Goal: Task Accomplishment & Management: Complete application form

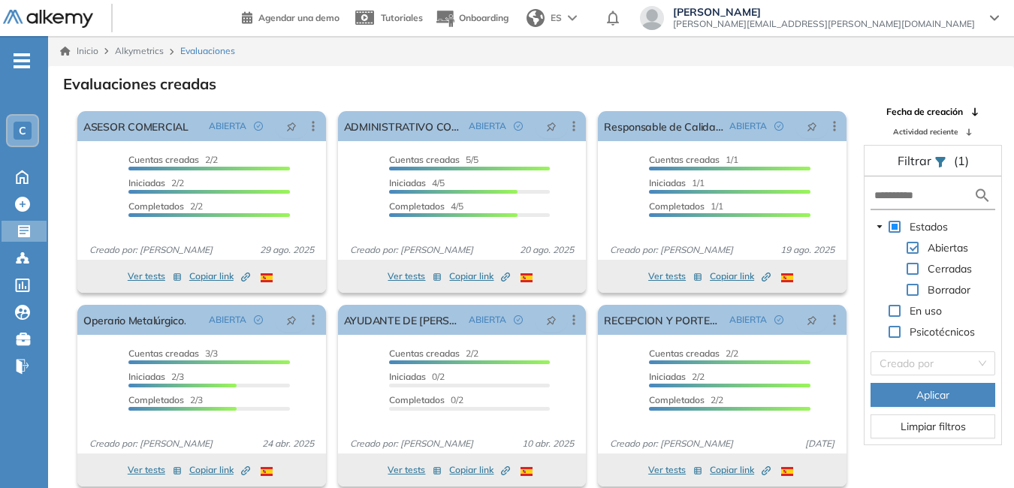
click at [985, 16] on div "Lucrecia Pedraza [EMAIL_ADDRESS][PERSON_NAME][DOMAIN_NAME]" at bounding box center [819, 18] width 359 height 24
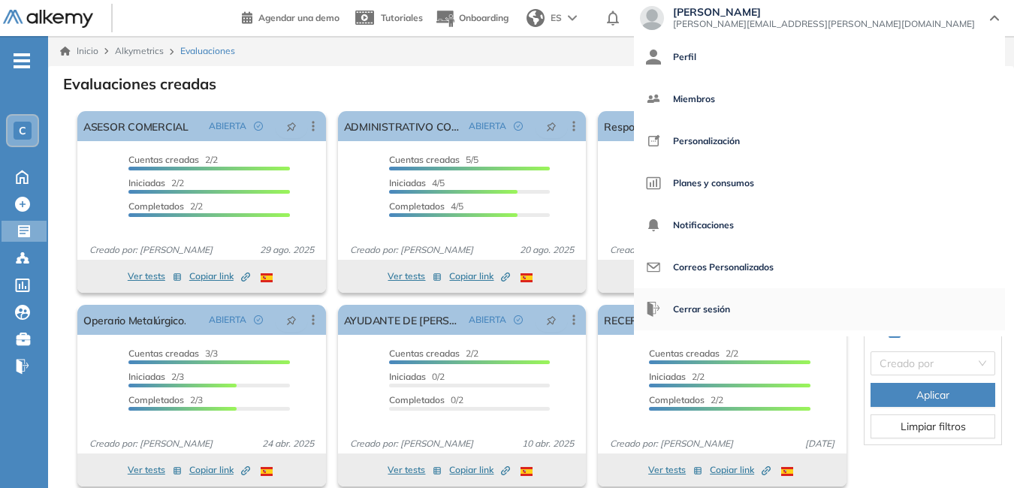
click at [730, 309] on span "Cerrar sesión" at bounding box center [701, 309] width 57 height 36
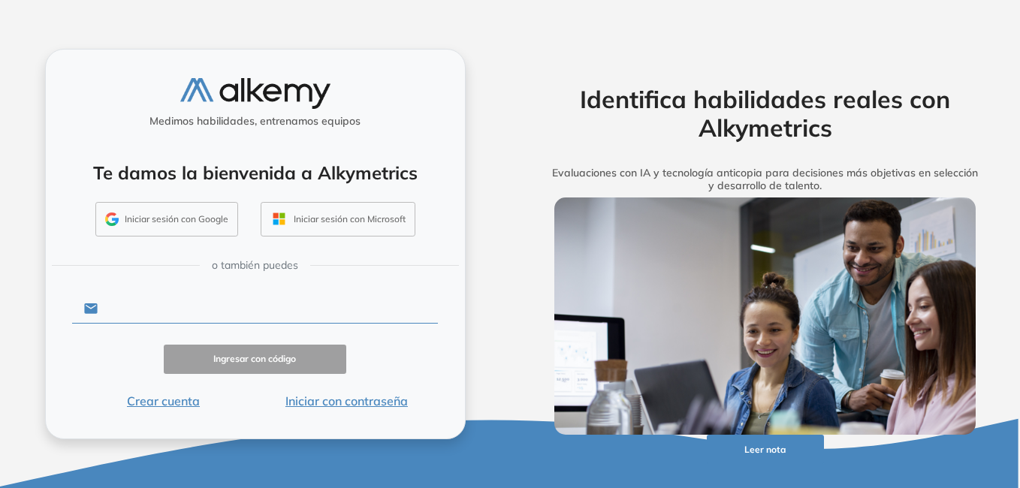
click at [174, 305] on input "text" at bounding box center [268, 308] width 340 height 29
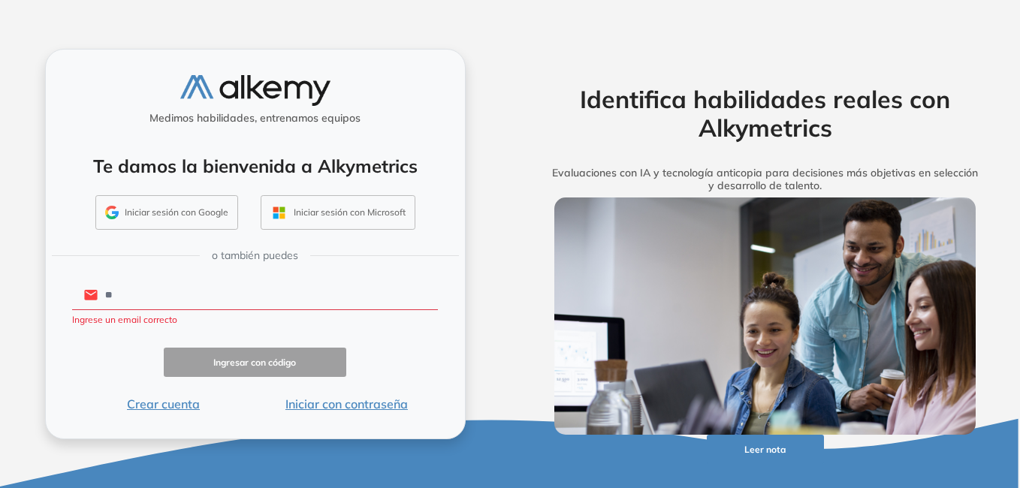
type input "**********"
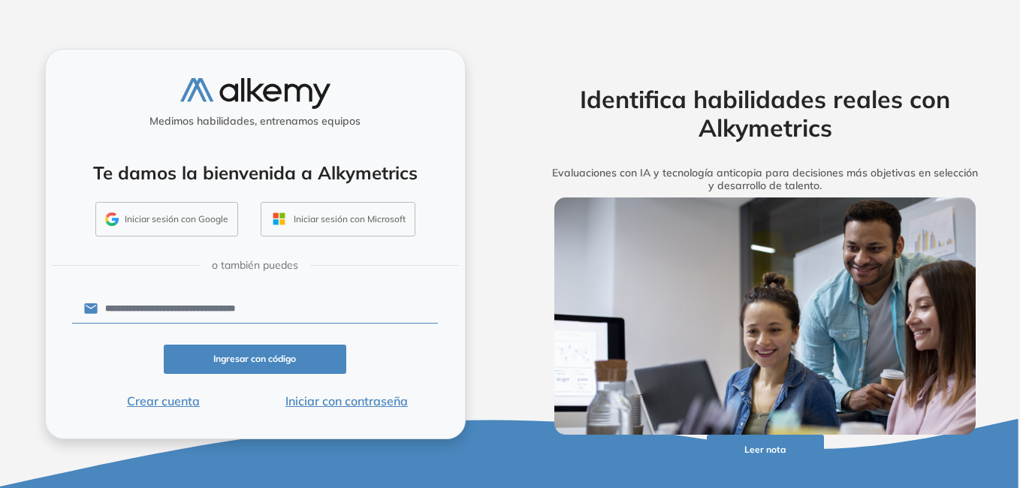
click at [349, 395] on button "Iniciar con contraseña" at bounding box center [346, 401] width 183 height 18
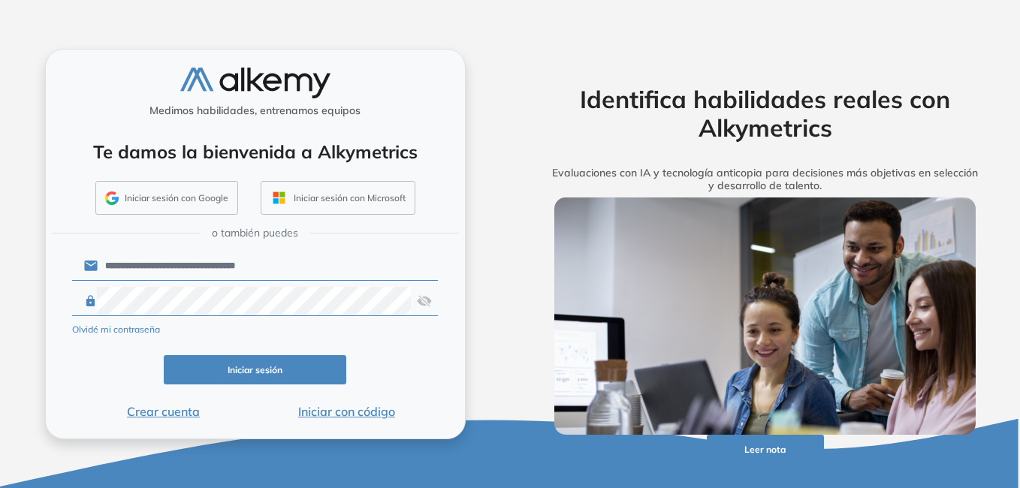
click at [292, 370] on button "Iniciar sesión" at bounding box center [255, 369] width 183 height 29
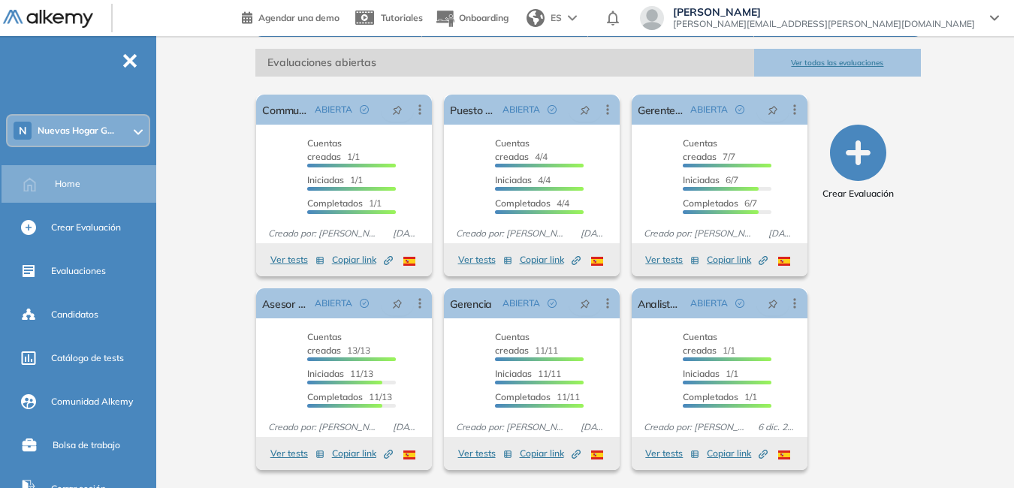
click at [136, 131] on icon at bounding box center [138, 132] width 9 height 6
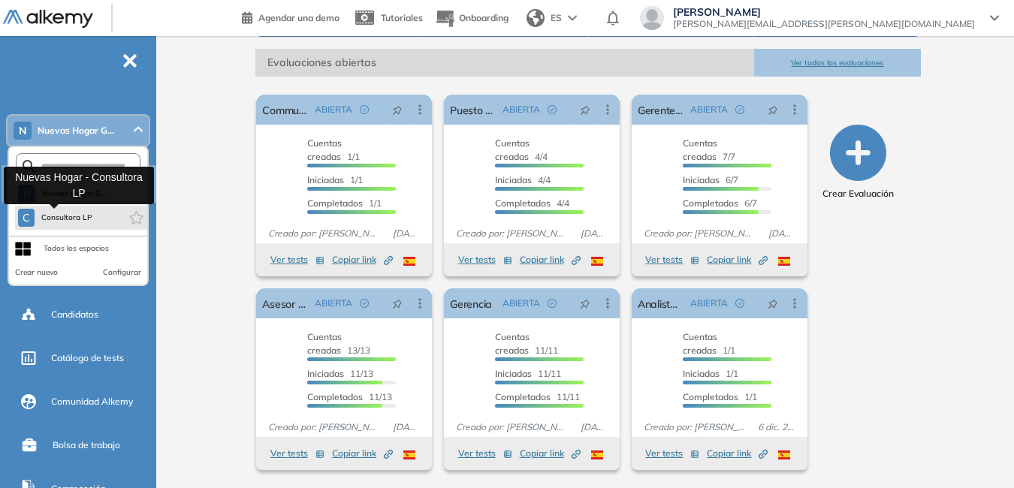
click at [88, 220] on span "Consultora LP" at bounding box center [67, 218] width 53 height 12
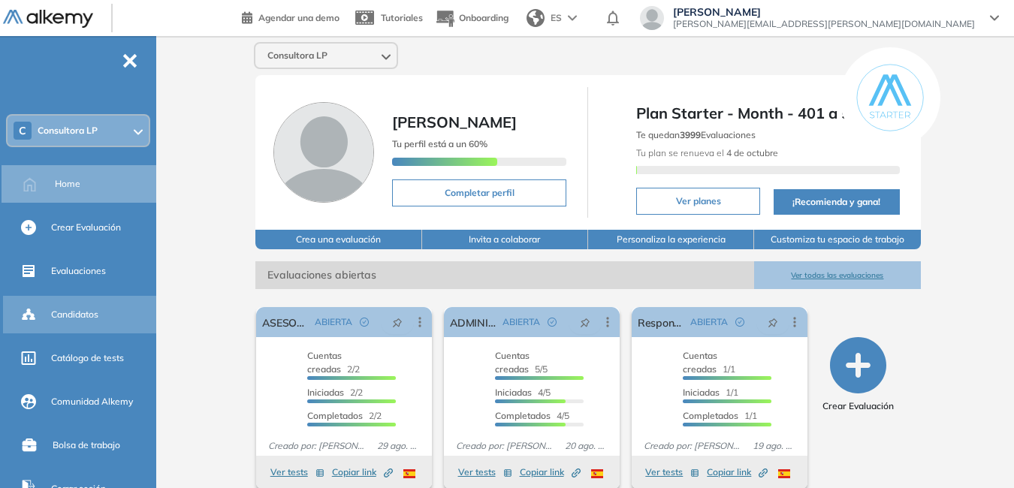
click at [77, 313] on span "Candidatos" at bounding box center [74, 315] width 47 height 14
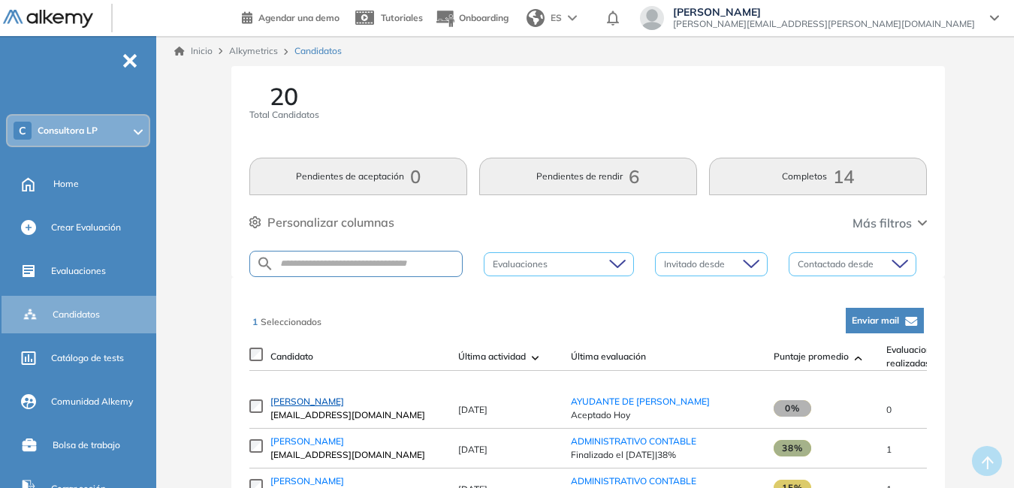
click at [344, 405] on span "Alejandro martin Velazquez" at bounding box center [307, 401] width 74 height 11
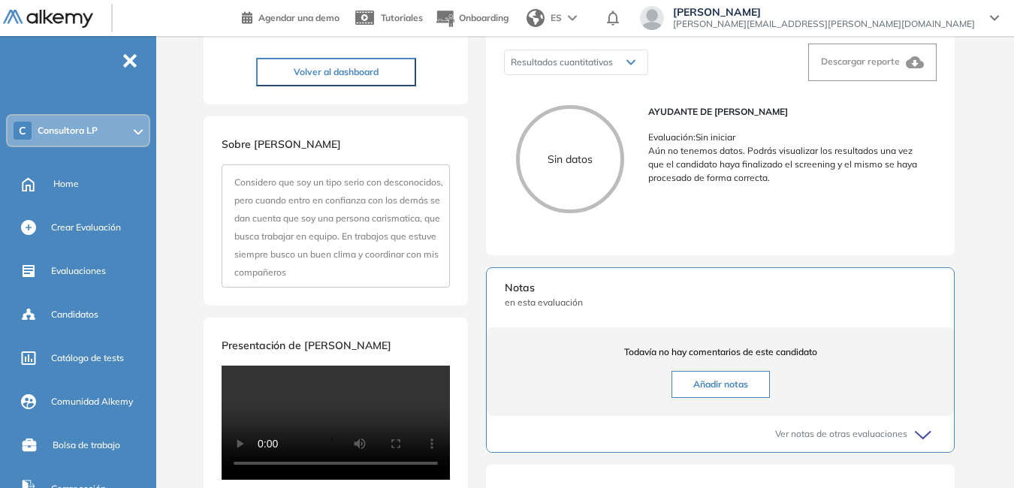
scroll to position [165, 0]
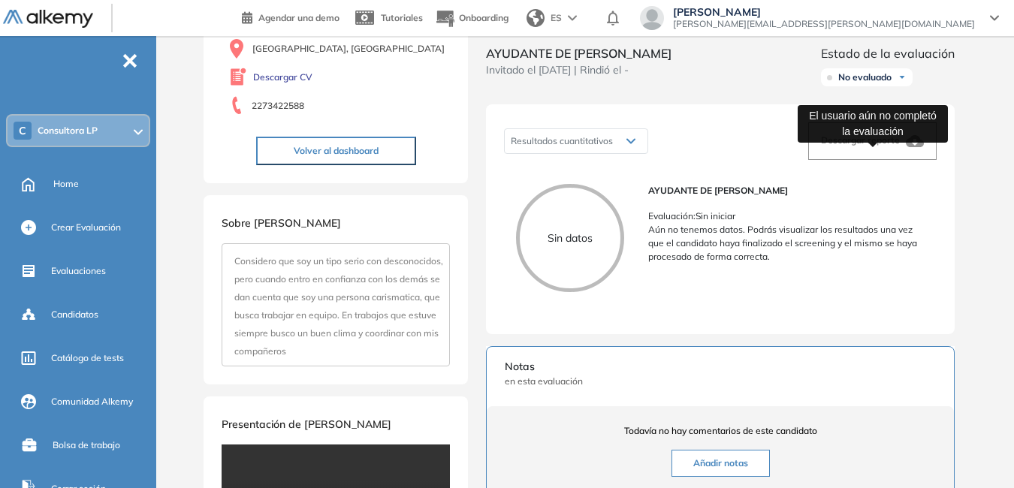
click at [865, 146] on span "Descargar reporte" at bounding box center [860, 139] width 79 height 11
click at [862, 146] on span "Descargar reporte" at bounding box center [860, 139] width 79 height 11
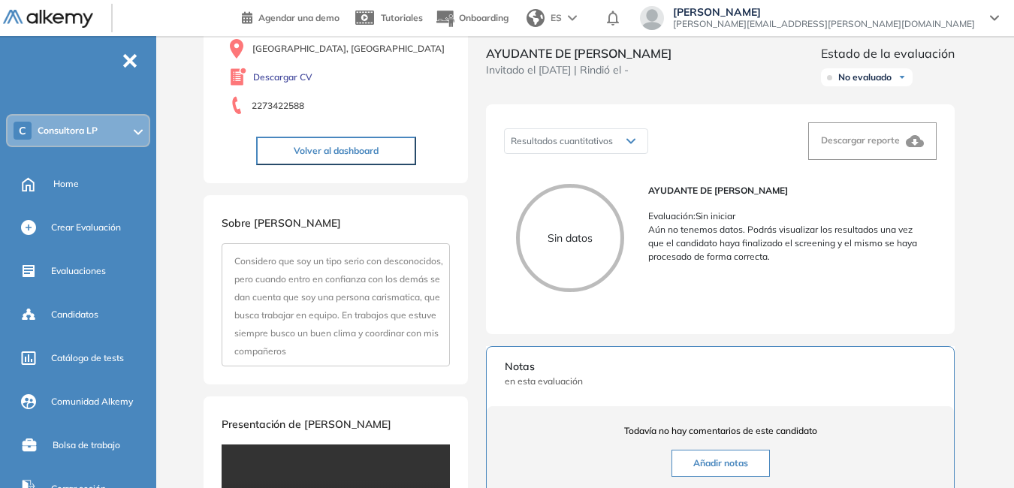
click at [802, 157] on div "Resultados cuantitativos Resultados cuantitativos Descargar reporte" at bounding box center [720, 141] width 433 height 38
click at [907, 82] on img at bounding box center [902, 77] width 9 height 9
click at [874, 141] on li "Evaluado" at bounding box center [856, 133] width 35 height 15
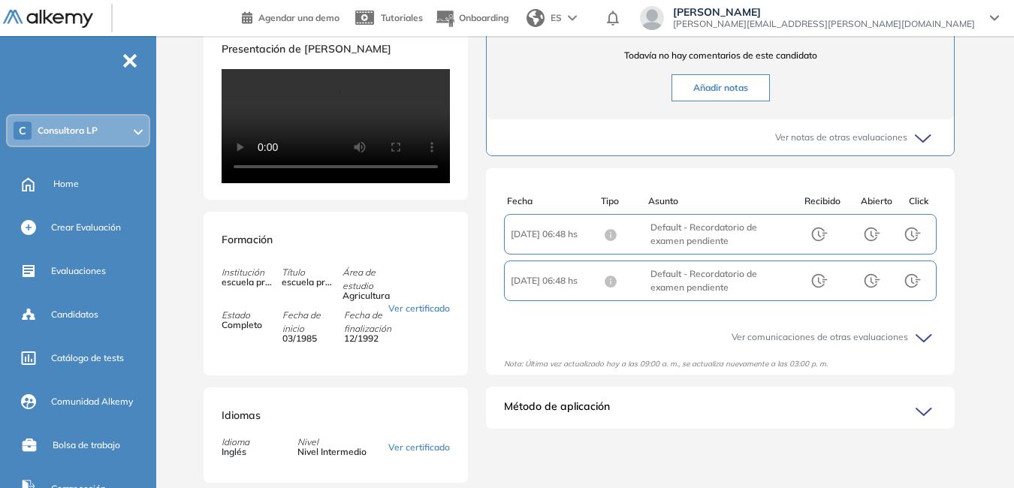
scroll to position [240, 0]
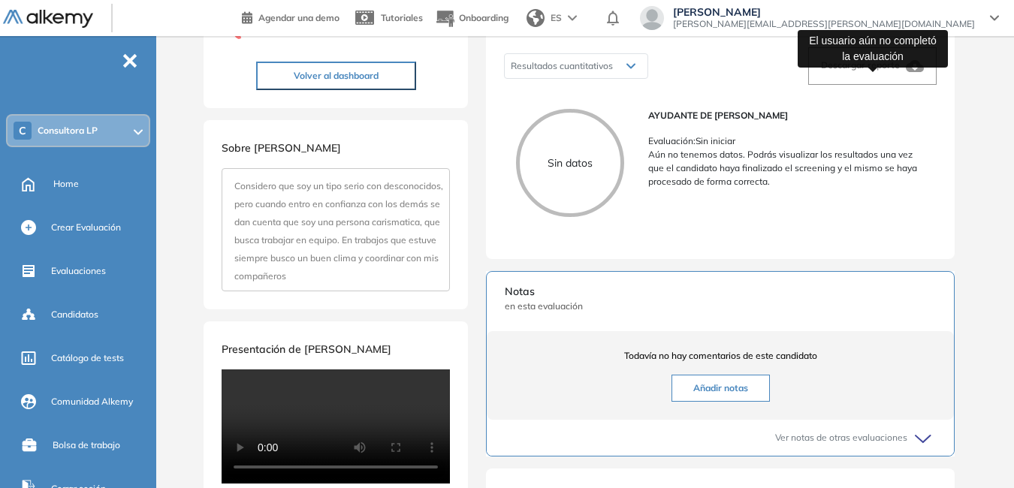
click at [863, 75] on div "Descargar reporte" at bounding box center [872, 66] width 103 height 18
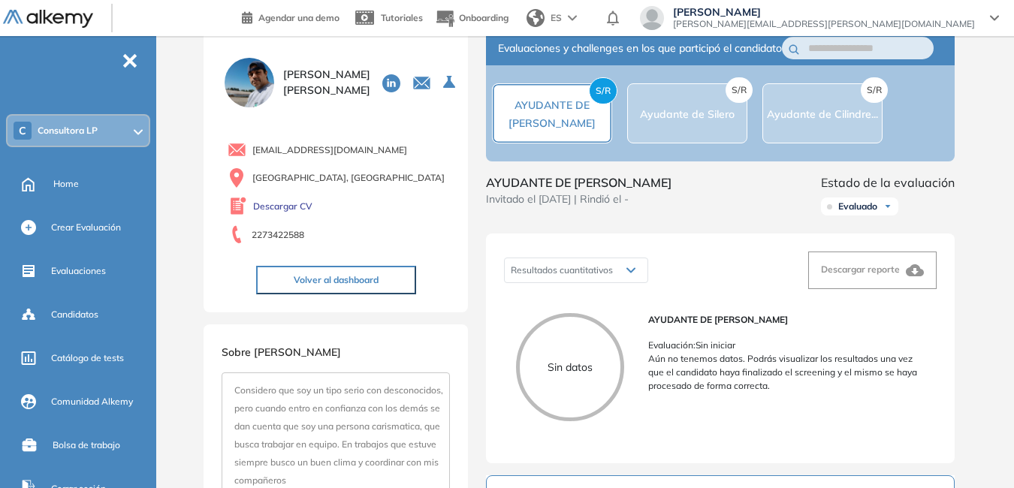
scroll to position [0, 0]
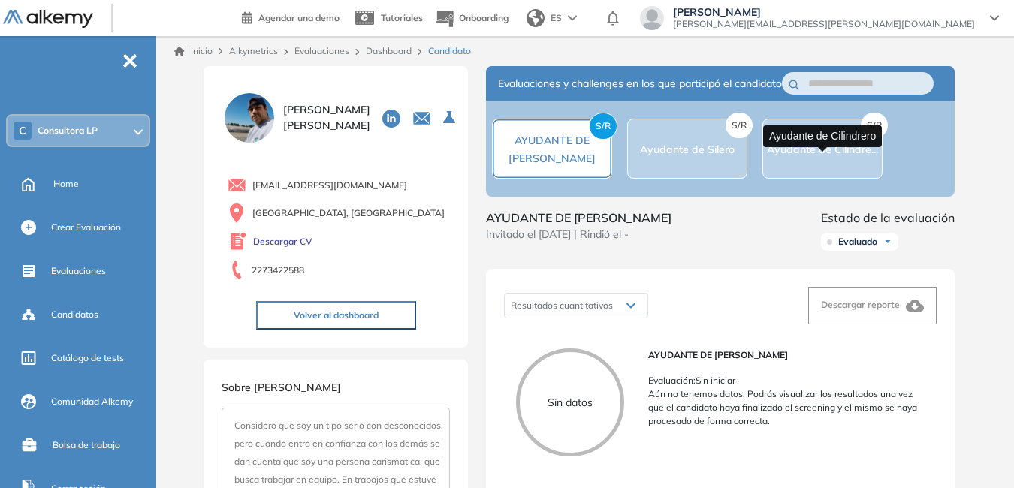
click at [827, 155] on span "Ayudante de Cilindre..." at bounding box center [822, 150] width 111 height 14
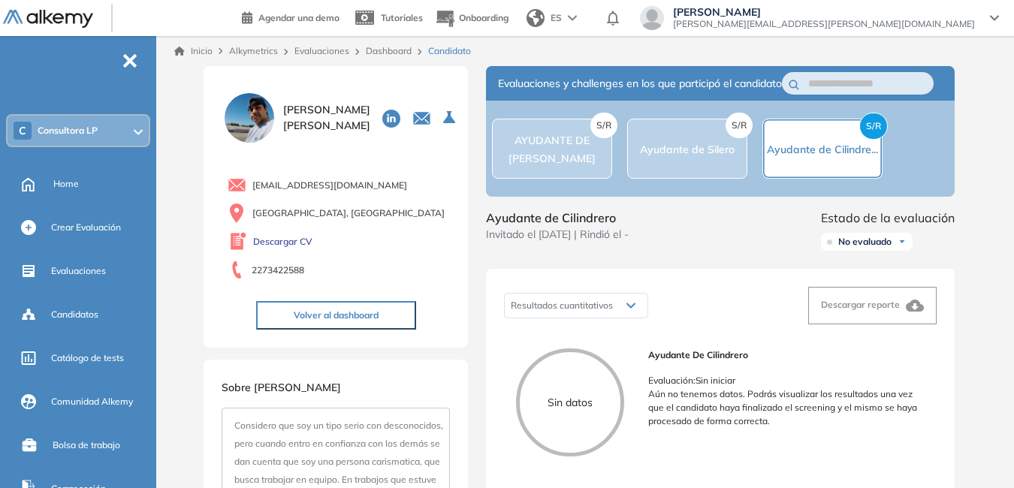
click at [713, 151] on div "S/R Ayudante de Silero" at bounding box center [687, 149] width 95 height 18
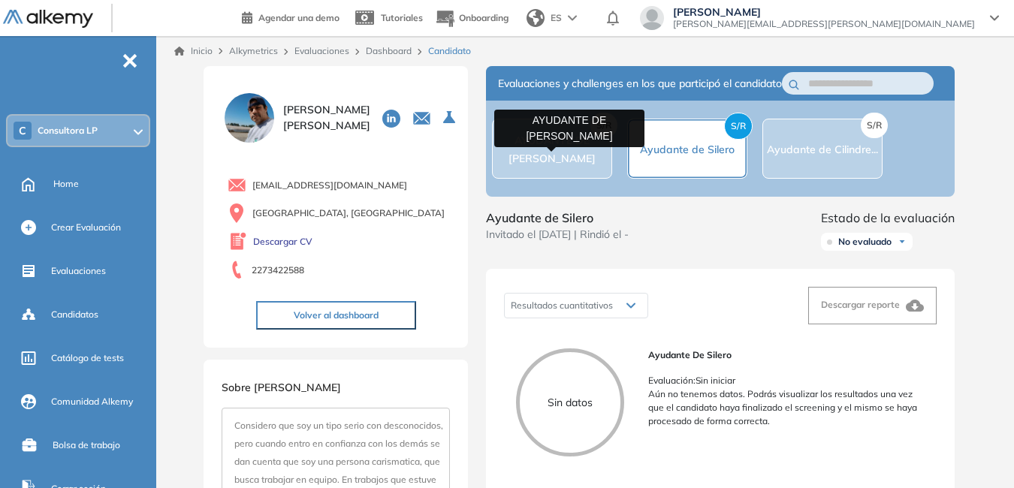
click at [566, 156] on span "AYUDANTE DE [PERSON_NAME]" at bounding box center [552, 150] width 87 height 32
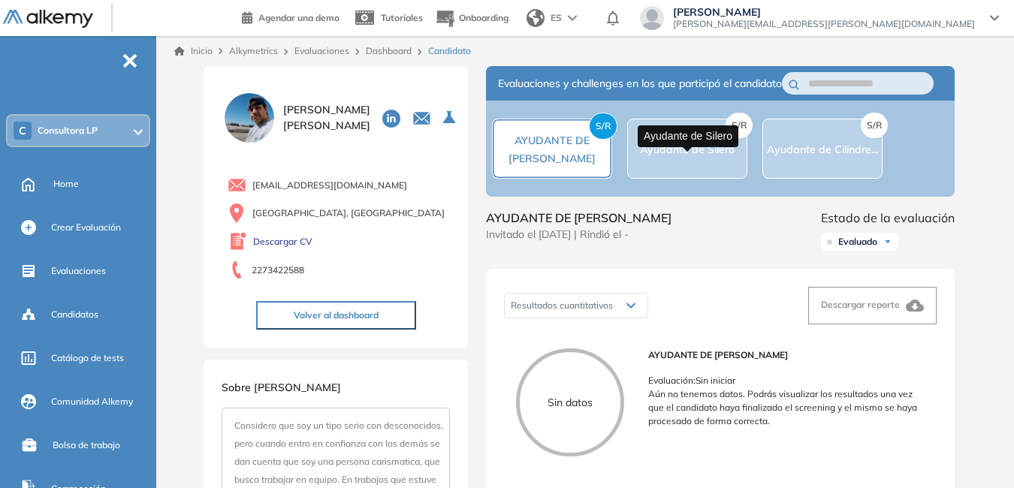
click at [701, 156] on span "Ayudante de Silero" at bounding box center [687, 150] width 95 height 14
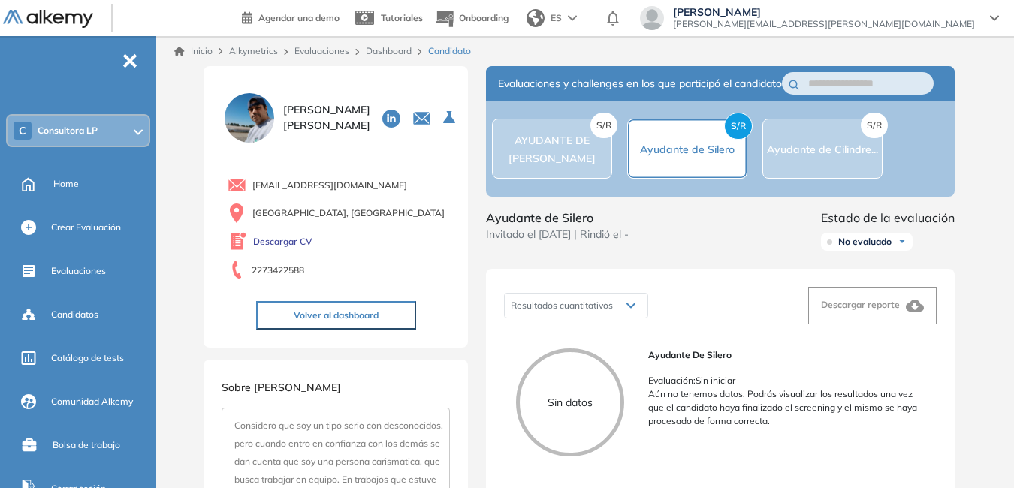
click at [837, 167] on div "S/R Ayudante de Cilindre..." at bounding box center [822, 149] width 120 height 60
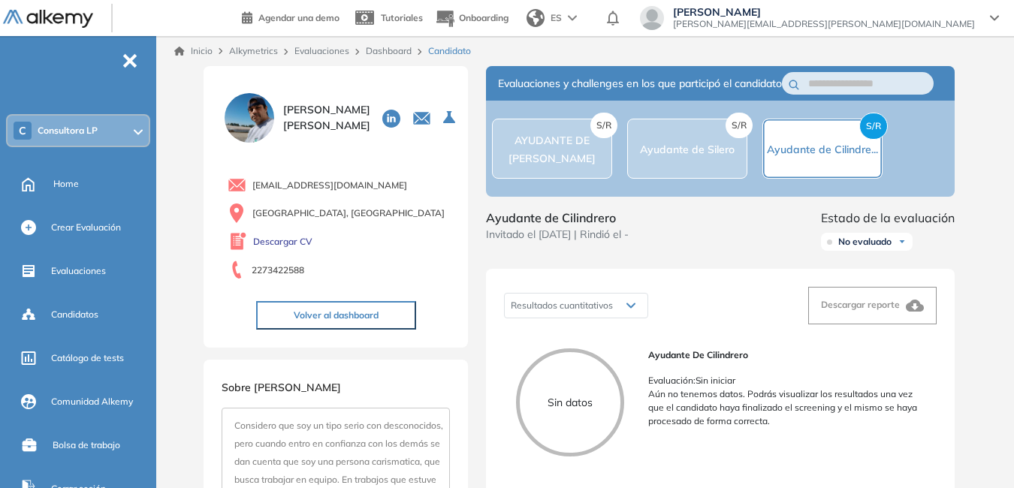
click at [901, 246] on img at bounding box center [902, 241] width 9 height 9
click at [870, 306] on li "Evaluado" at bounding box center [856, 298] width 35 height 15
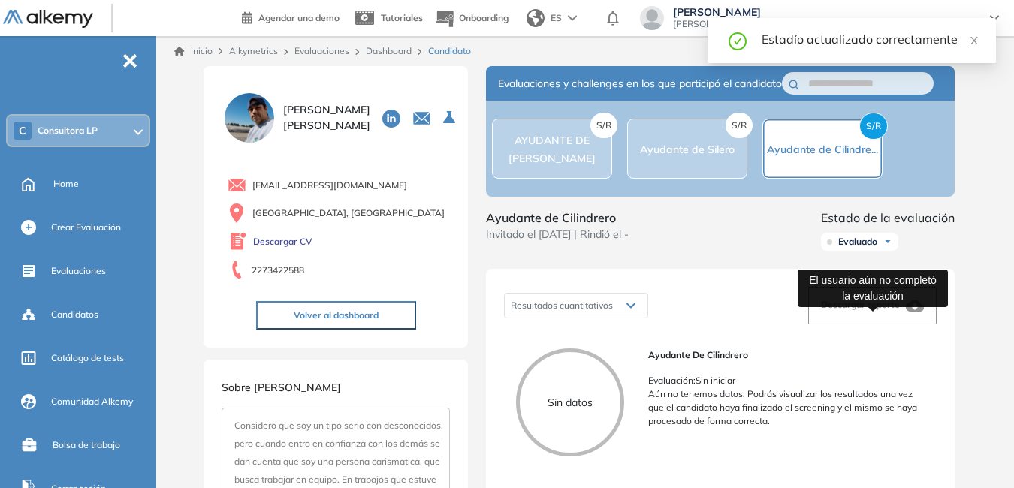
click at [875, 310] on span "Descargar reporte" at bounding box center [860, 304] width 79 height 11
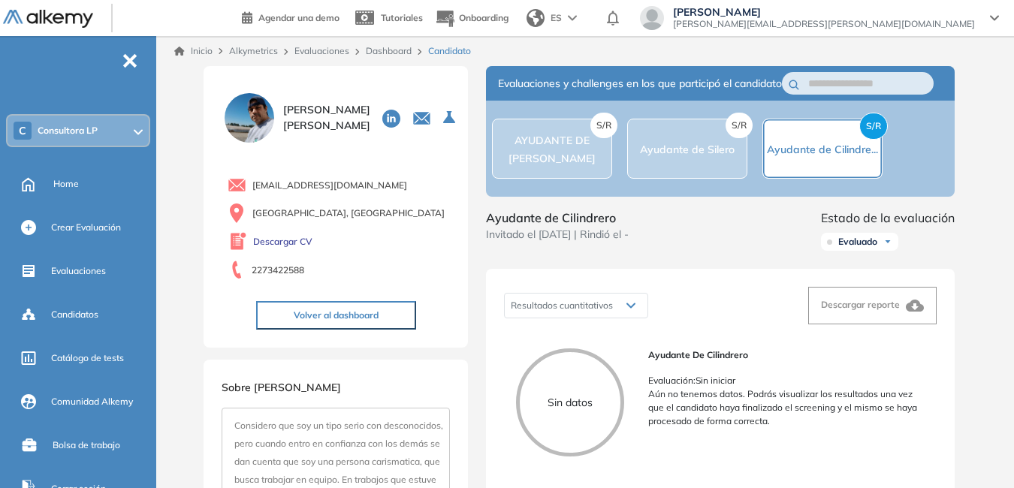
click at [339, 319] on button "Volver al dashboard" at bounding box center [336, 315] width 160 height 29
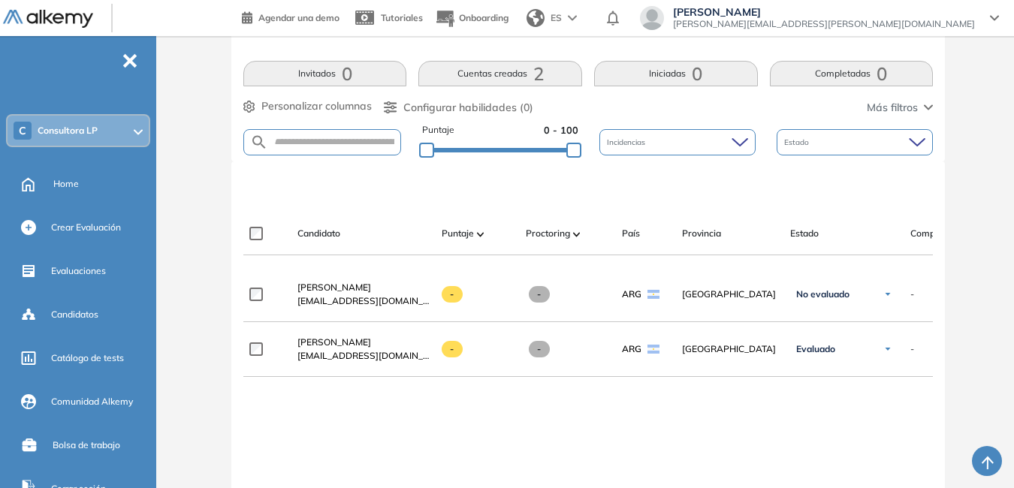
scroll to position [300, 0]
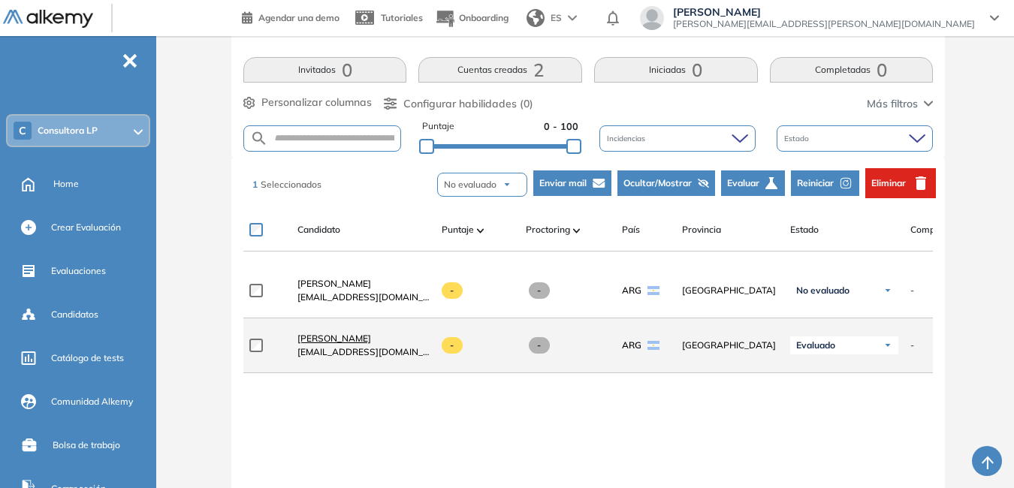
click at [366, 344] on span "Alejandro Martin Velazquez" at bounding box center [334, 338] width 74 height 11
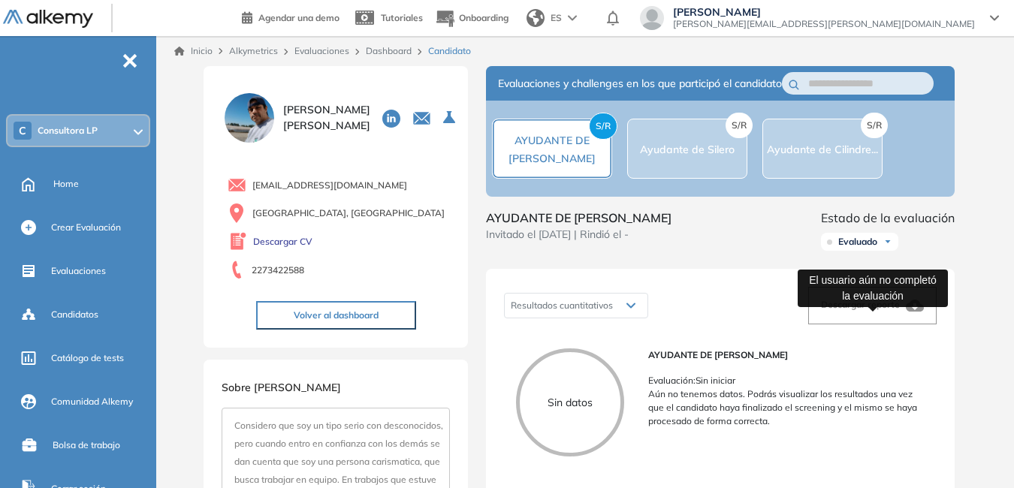
click at [878, 315] on div "Descargar reporte" at bounding box center [872, 306] width 103 height 18
click at [874, 310] on span "Descargar reporte" at bounding box center [860, 304] width 79 height 11
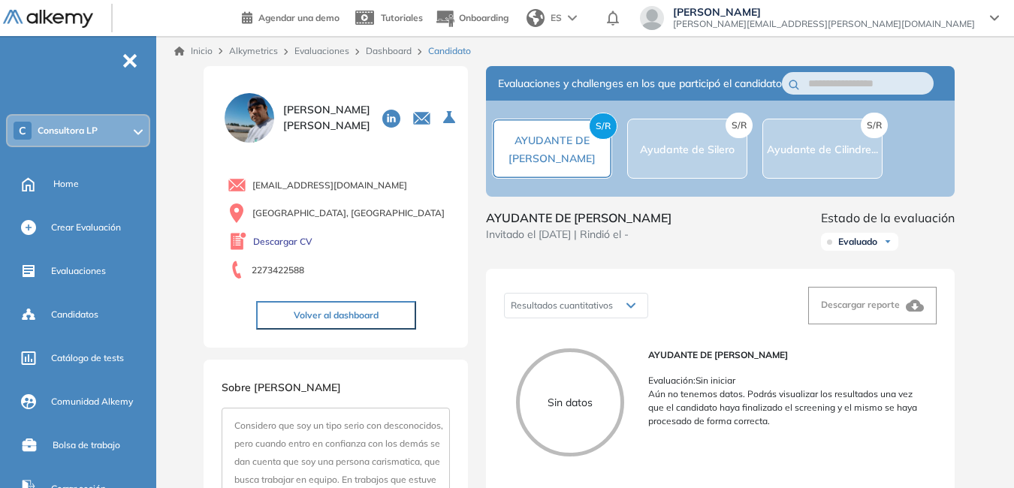
click at [712, 168] on div "S/R Ayudante de Silero" at bounding box center [687, 149] width 120 height 60
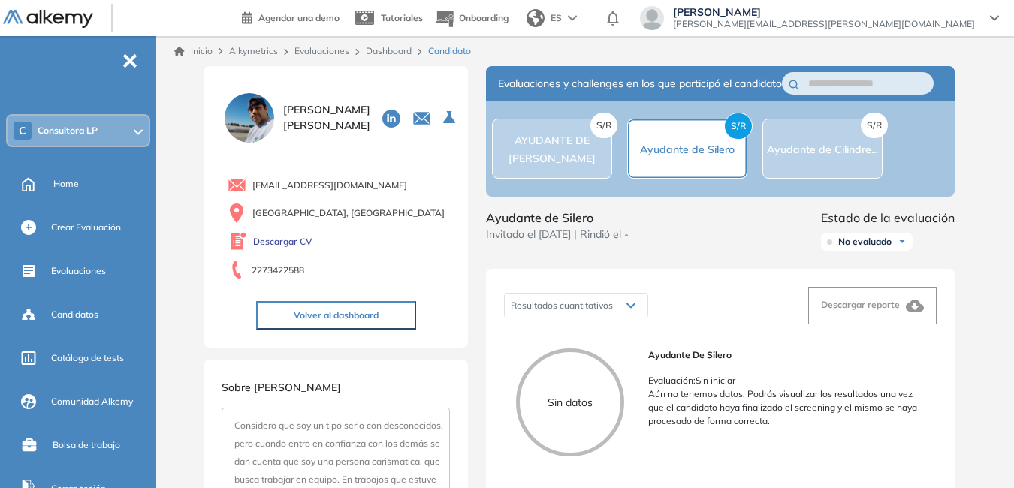
click at [853, 171] on div "S/R Ayudante de Cilindre..." at bounding box center [822, 149] width 120 height 60
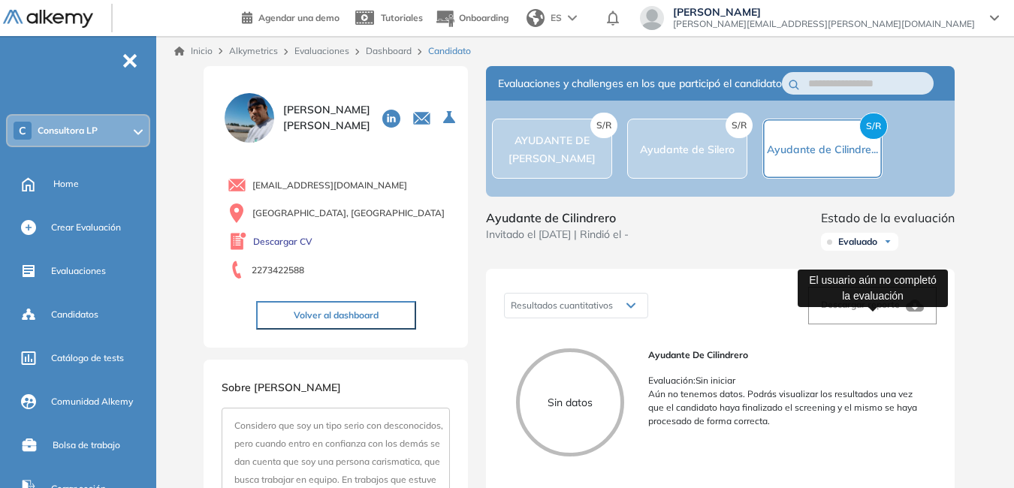
click at [859, 310] on span "Descargar reporte" at bounding box center [860, 304] width 79 height 11
click at [857, 310] on span "Descargar reporte" at bounding box center [860, 304] width 79 height 11
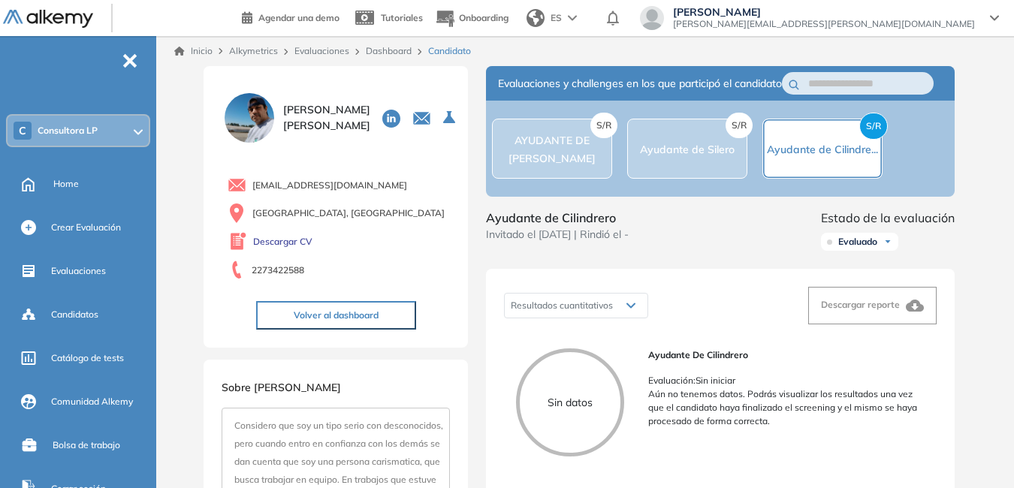
click at [655, 170] on div "S/R Ayudante de Silero" at bounding box center [687, 149] width 120 height 60
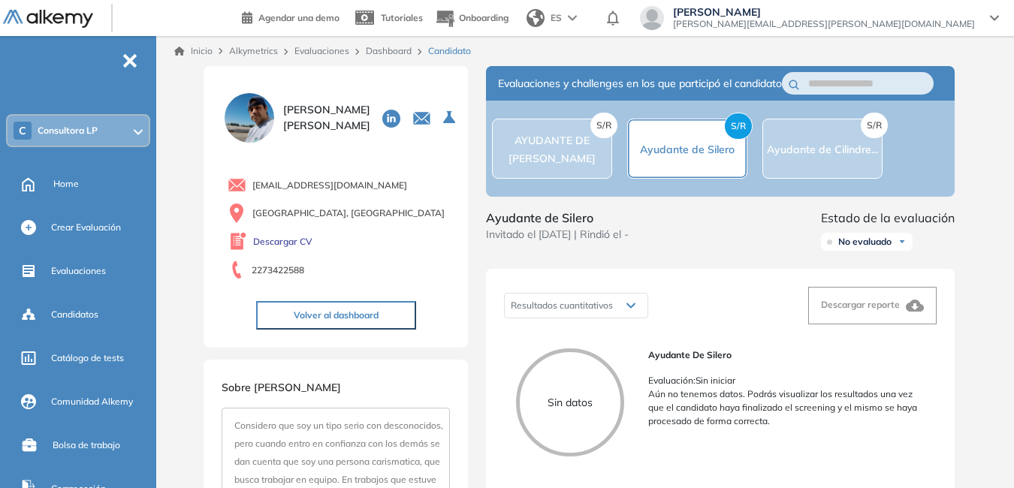
click at [542, 169] on div "S/R AYUDANTE DE SILERO" at bounding box center [552, 149] width 120 height 60
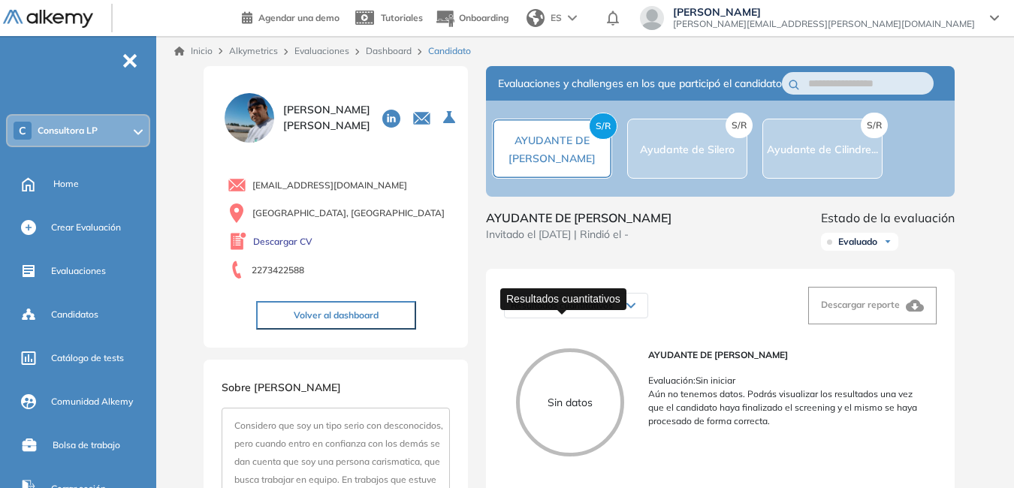
click at [578, 311] on span "Resultados cuantitativos" at bounding box center [562, 305] width 102 height 11
click at [613, 311] on span "Resultados cuantitativos" at bounding box center [562, 305] width 102 height 11
click at [626, 318] on div "Resultados cuantitativos" at bounding box center [576, 306] width 143 height 24
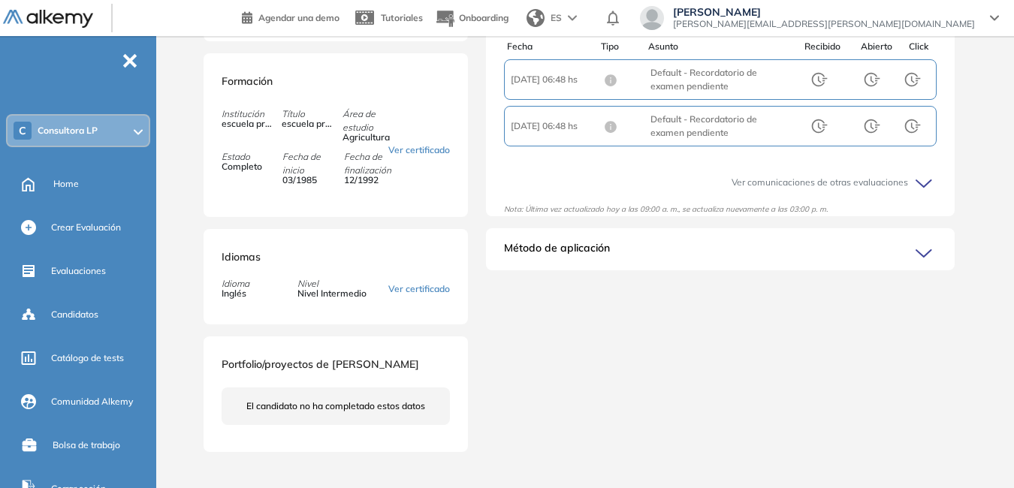
scroll to position [751, 0]
click at [916, 174] on icon at bounding box center [926, 184] width 21 height 21
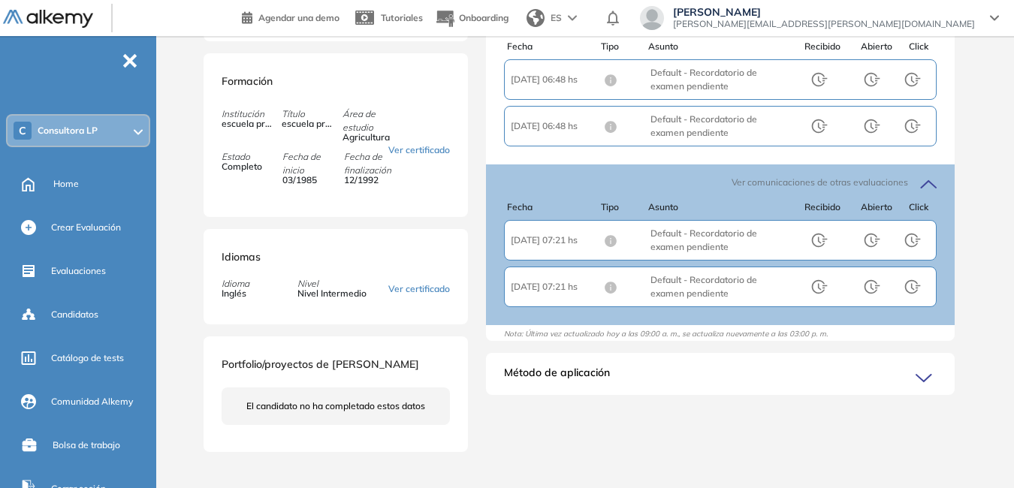
click at [918, 368] on icon at bounding box center [926, 378] width 21 height 21
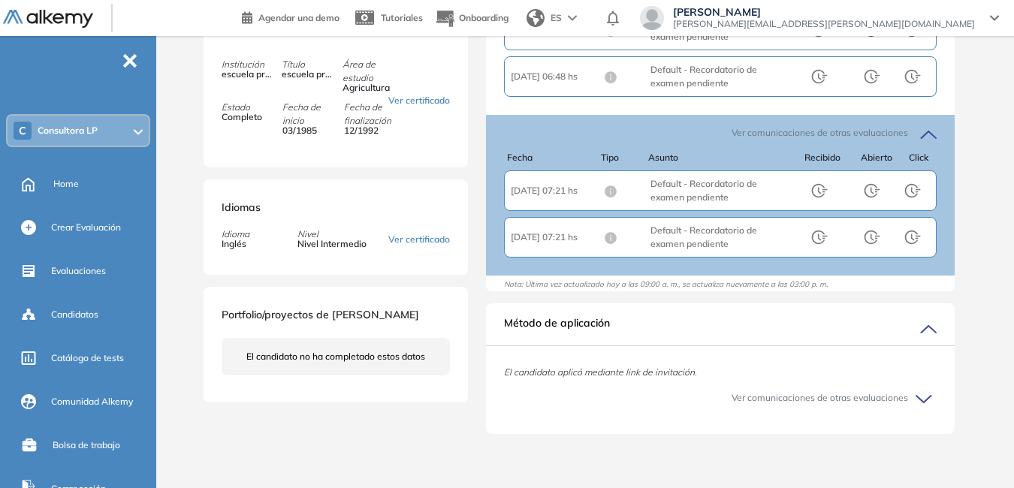
scroll to position [901, 0]
click at [798, 391] on span "Ver comunicaciones de otras evaluaciones" at bounding box center [820, 398] width 177 height 14
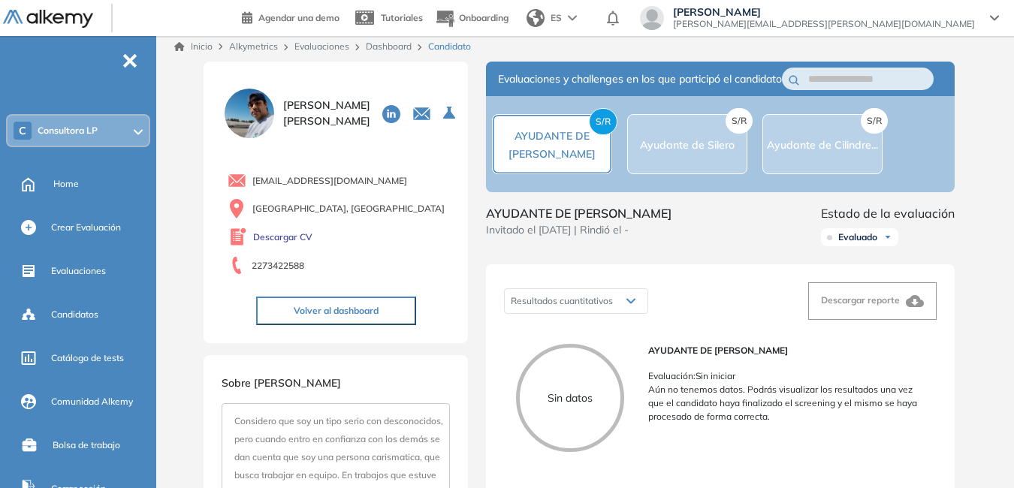
scroll to position [0, 0]
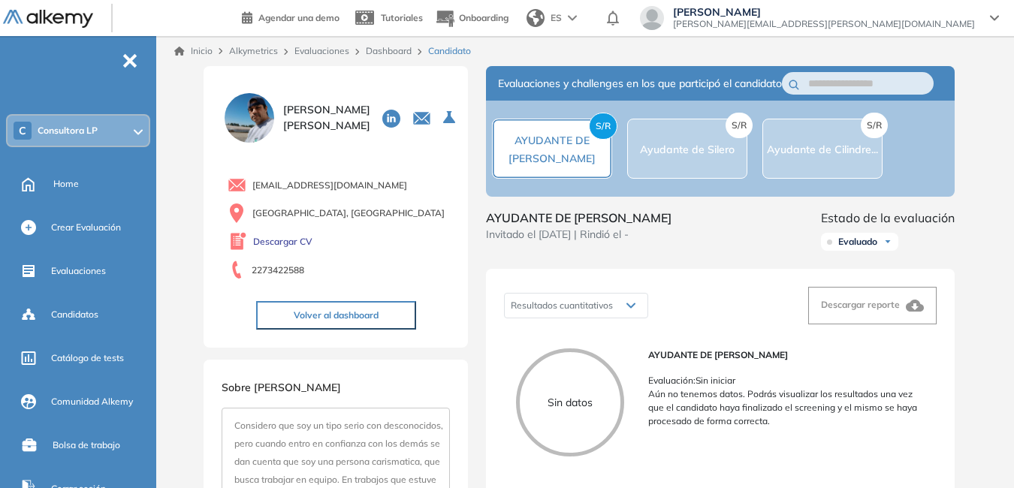
click at [400, 313] on button "Volver al dashboard" at bounding box center [336, 315] width 160 height 29
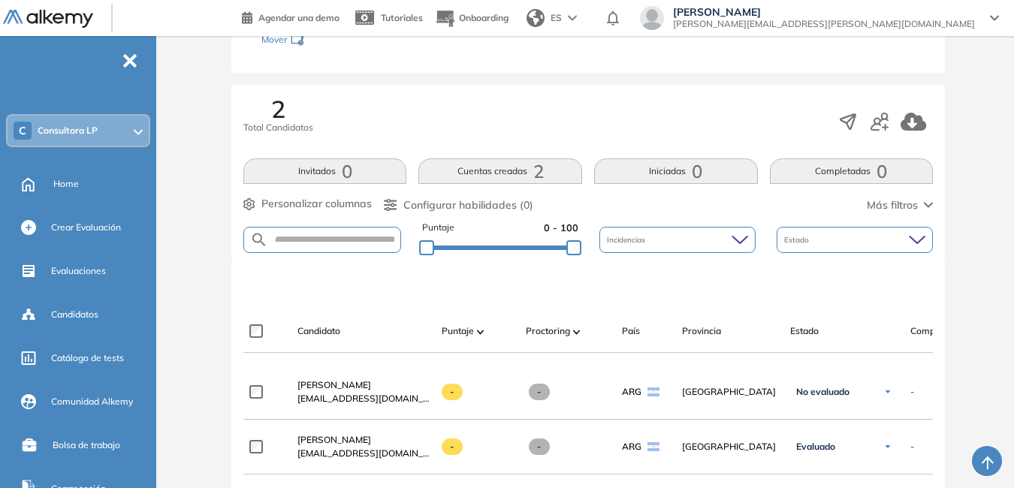
scroll to position [225, 0]
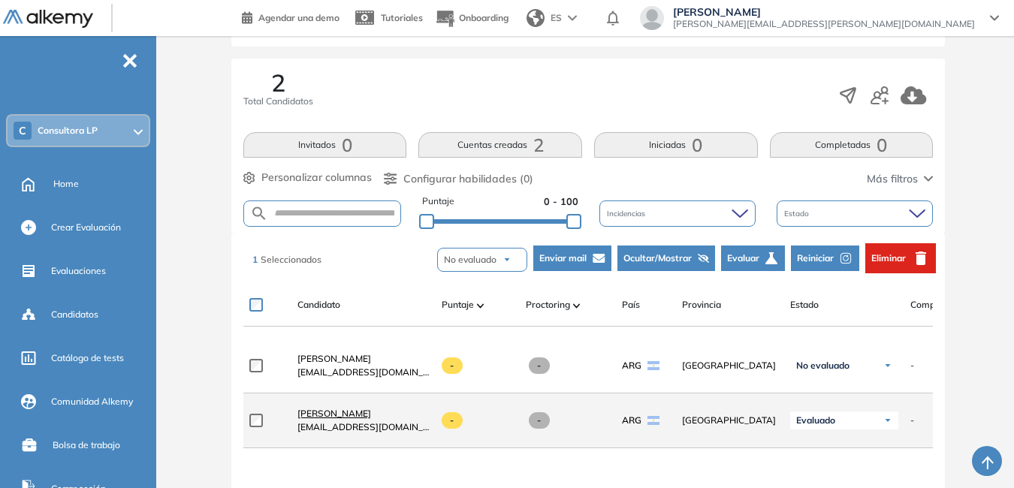
click at [371, 418] on span "Alejandro Martin Velazquez" at bounding box center [334, 413] width 74 height 11
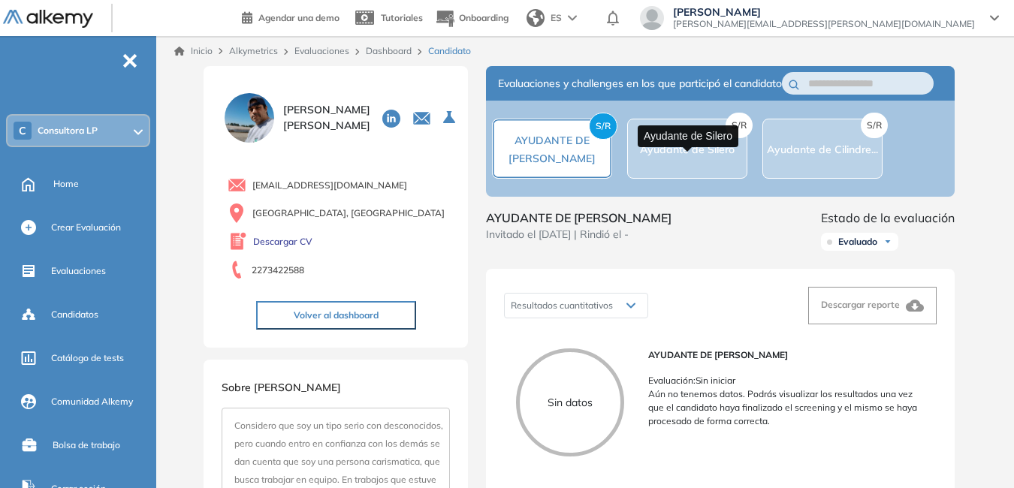
click at [711, 156] on span "Ayudante de Silero" at bounding box center [687, 150] width 95 height 14
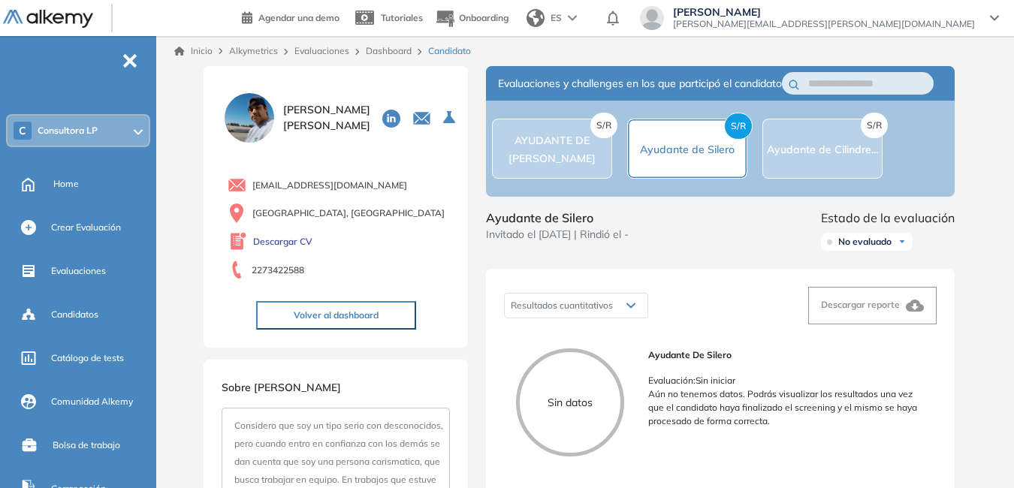
click at [847, 144] on div "S/R Ayudante de Cilindre..." at bounding box center [822, 149] width 120 height 60
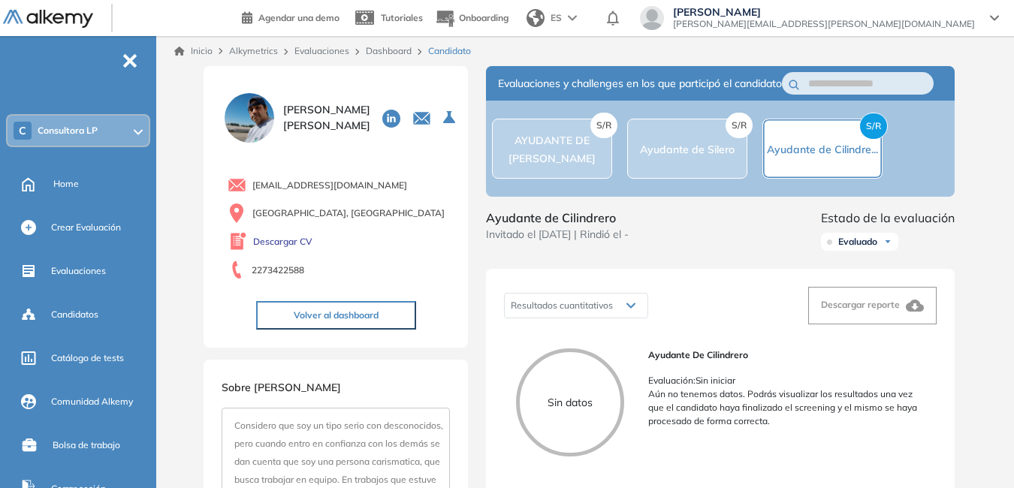
click at [565, 179] on div "S/R AYUDANTE DE SILERO" at bounding box center [552, 149] width 120 height 60
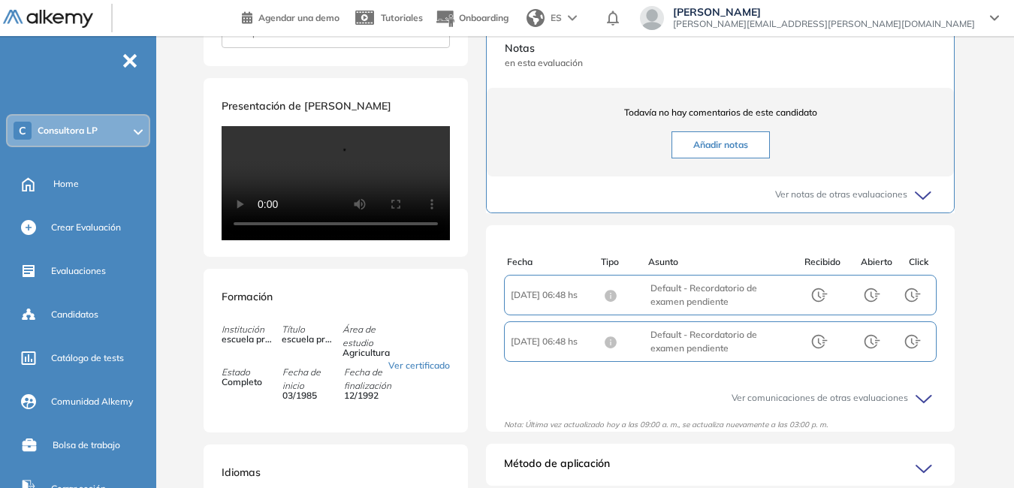
scroll to position [526, 0]
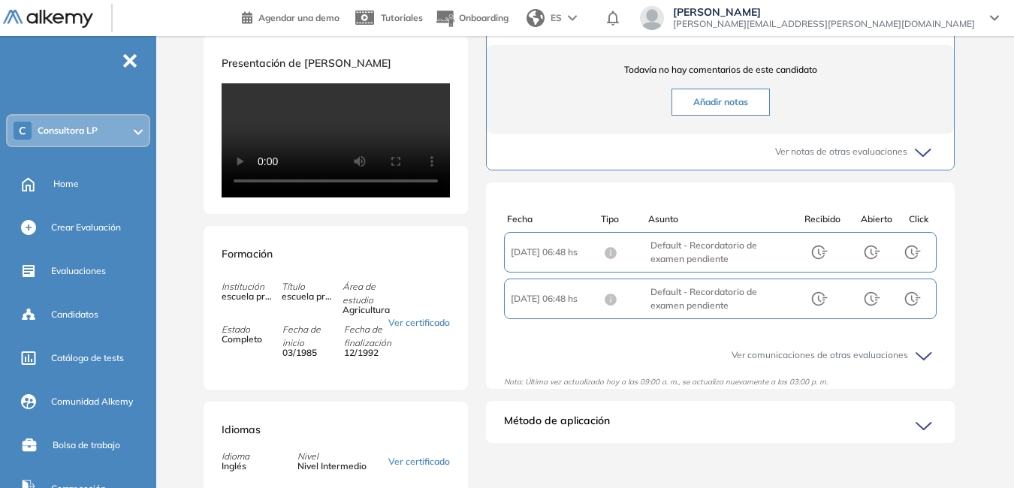
click at [704, 116] on button "Añadir notas" at bounding box center [721, 102] width 98 height 27
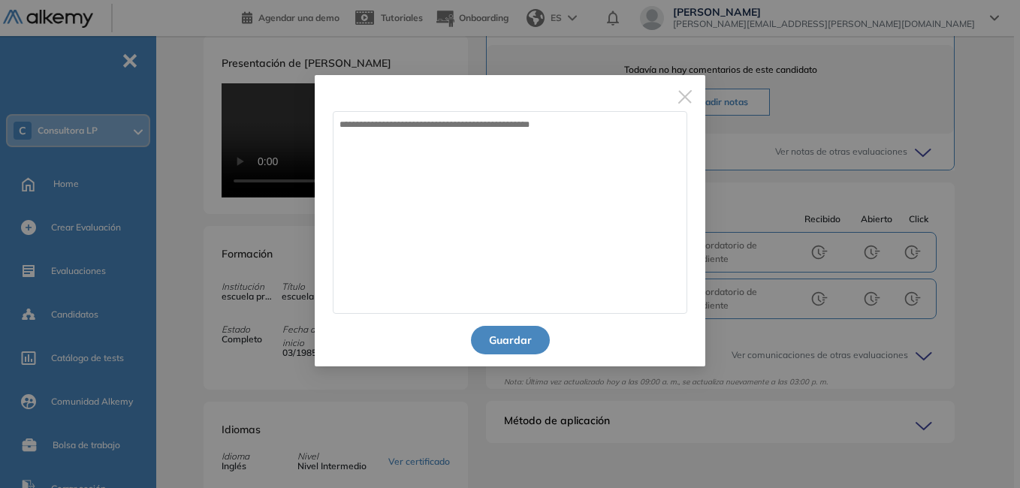
click at [689, 96] on img "Close" at bounding box center [685, 97] width 14 height 14
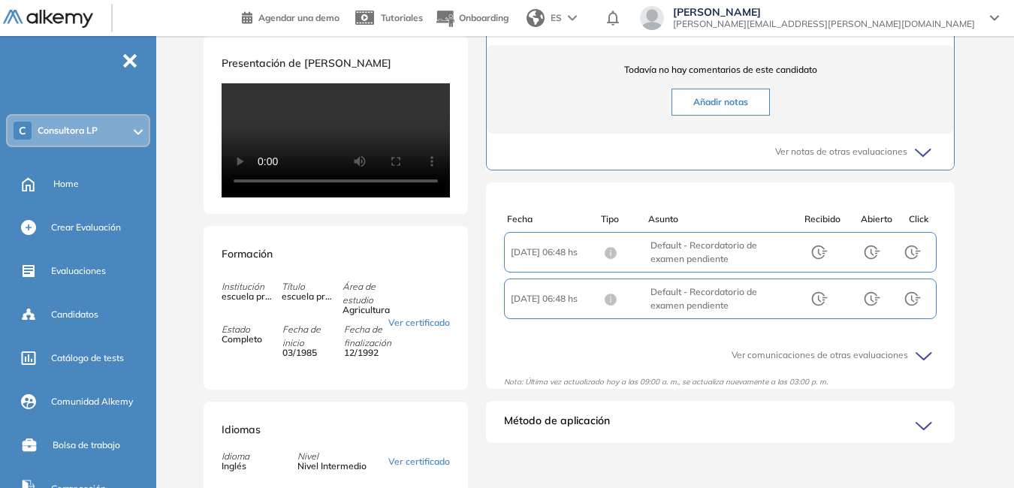
scroll to position [601, 0]
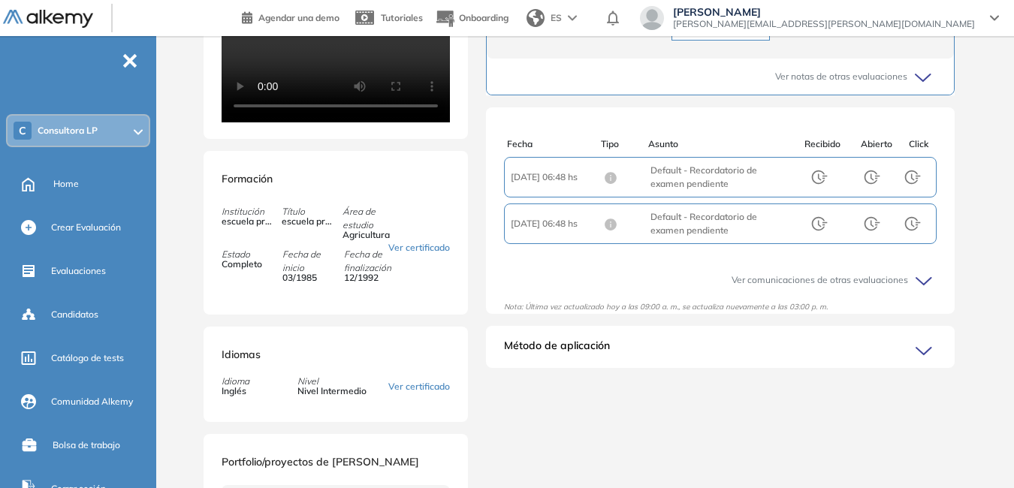
click at [916, 292] on icon at bounding box center [926, 281] width 21 height 21
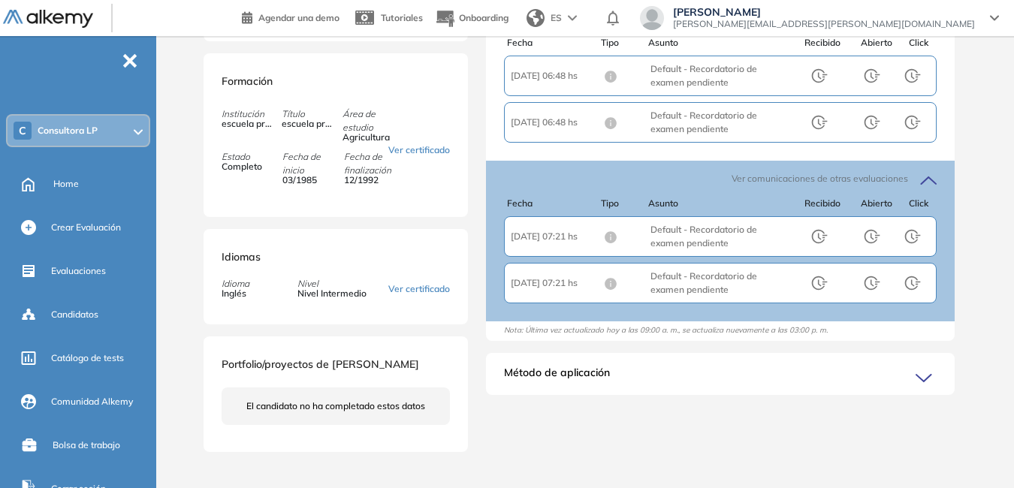
scroll to position [826, 0]
click at [922, 375] on icon at bounding box center [923, 378] width 15 height 7
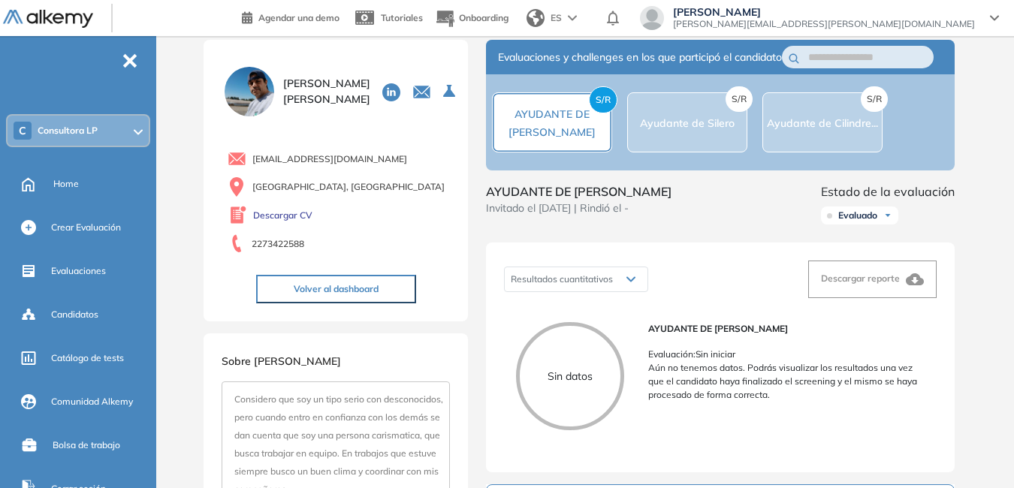
scroll to position [0, 0]
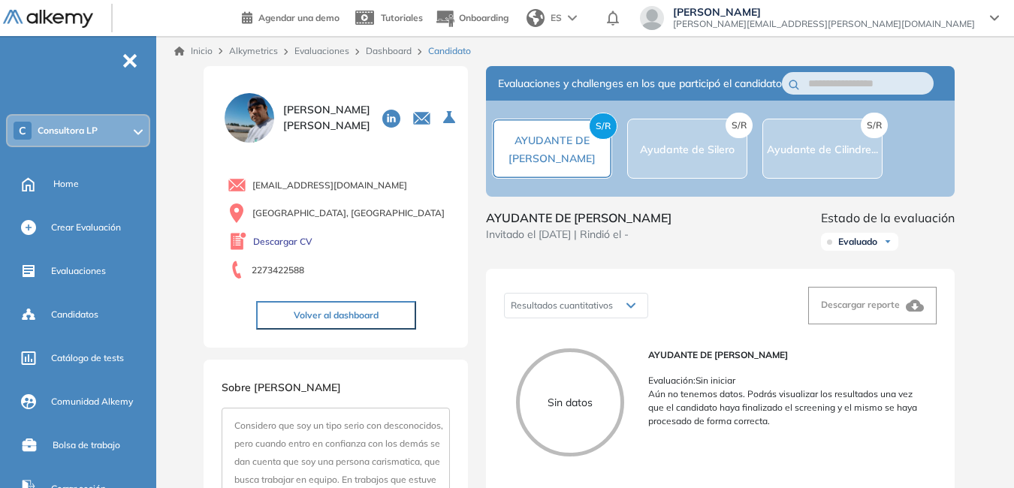
click at [889, 246] on img at bounding box center [887, 241] width 9 height 9
click at [885, 279] on li "No evaluado" at bounding box center [863, 271] width 49 height 15
click at [892, 248] on span "No evaluado" at bounding box center [864, 242] width 53 height 12
click at [874, 306] on li "Evaluado" at bounding box center [856, 298] width 35 height 15
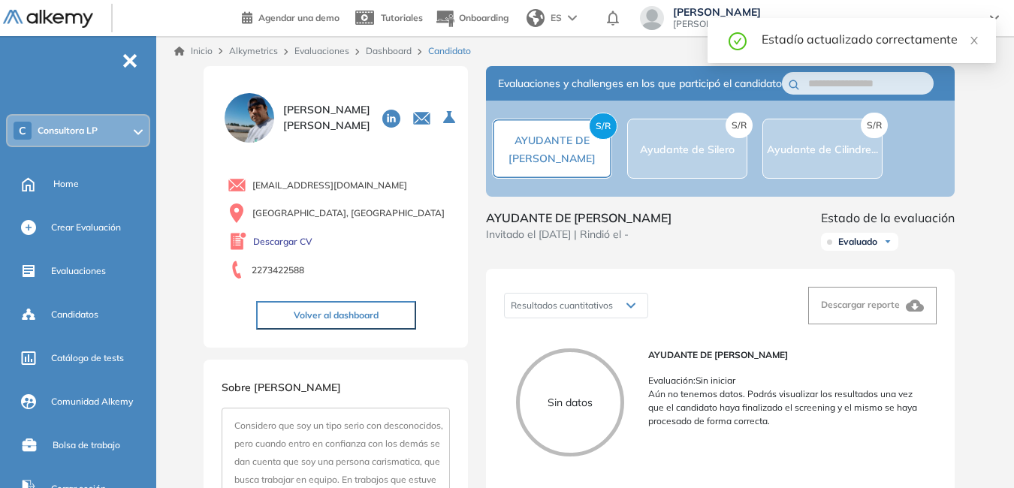
click at [895, 251] on div "Evaluado" at bounding box center [859, 242] width 77 height 18
click at [881, 279] on li "No evaluado" at bounding box center [863, 271] width 49 height 15
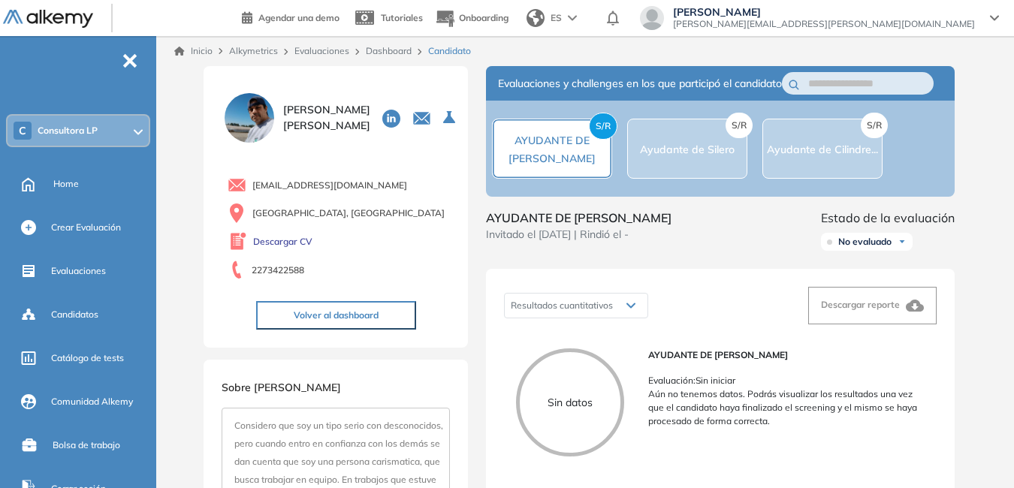
click at [65, 136] on span "Consultora LP" at bounding box center [68, 131] width 60 height 12
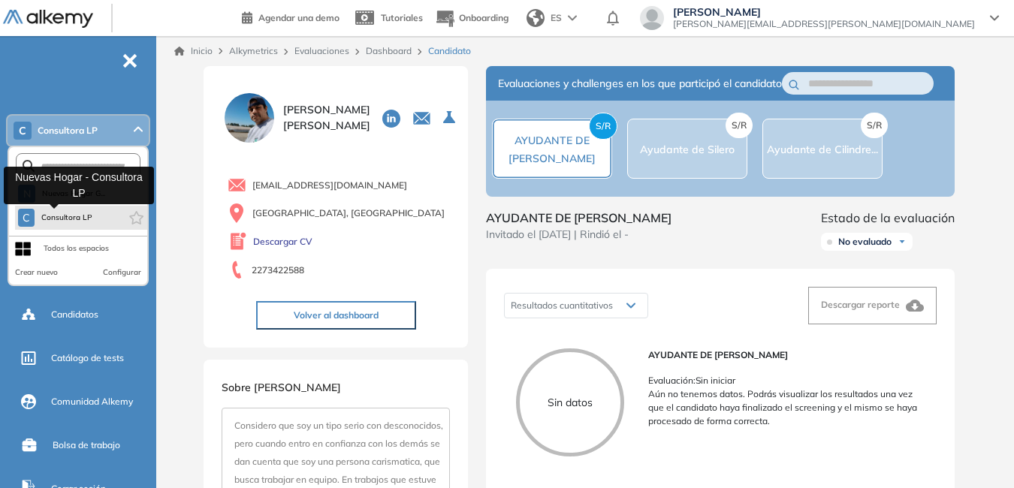
click at [71, 216] on span "Consultora LP" at bounding box center [67, 218] width 53 height 12
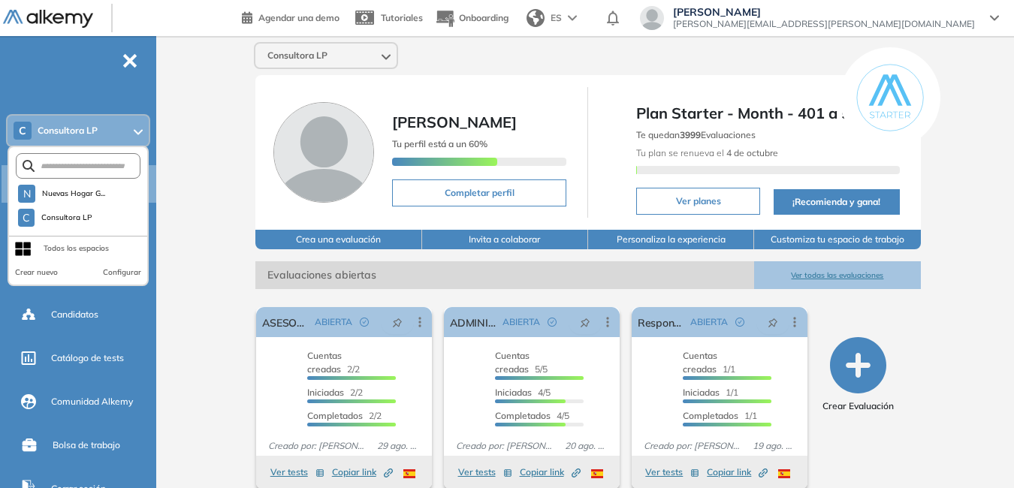
click at [859, 364] on icon "button" at bounding box center [858, 365] width 56 height 56
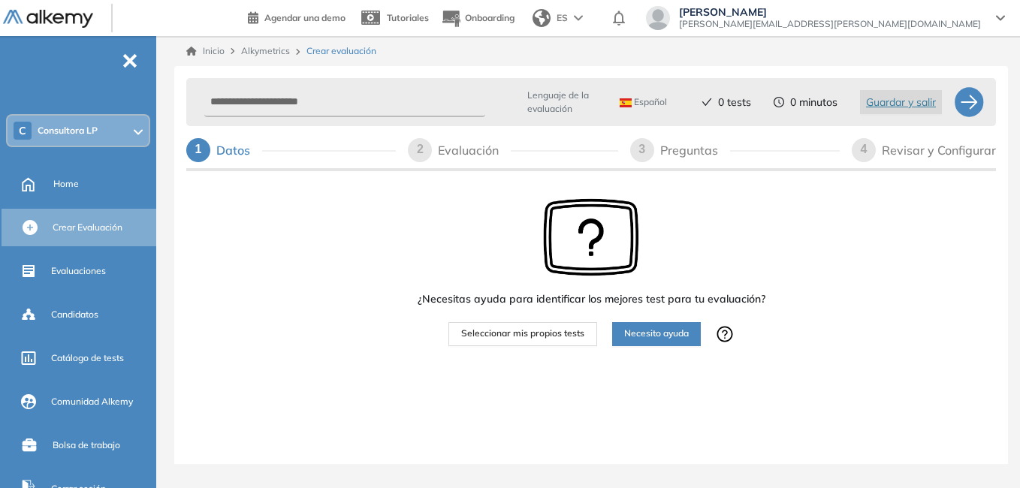
click at [557, 333] on span "Seleccionar mis propios tests" at bounding box center [522, 334] width 123 height 14
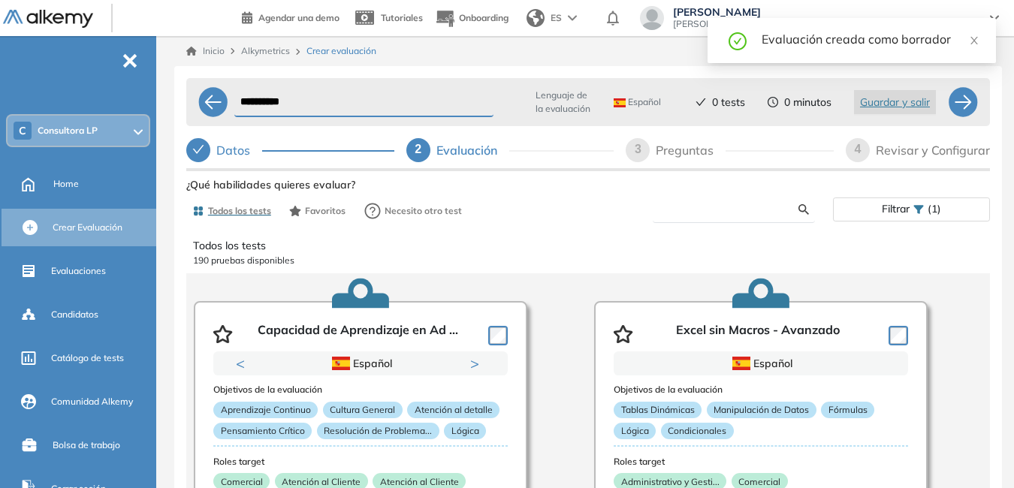
click at [699, 213] on input "text" at bounding box center [732, 210] width 134 height 14
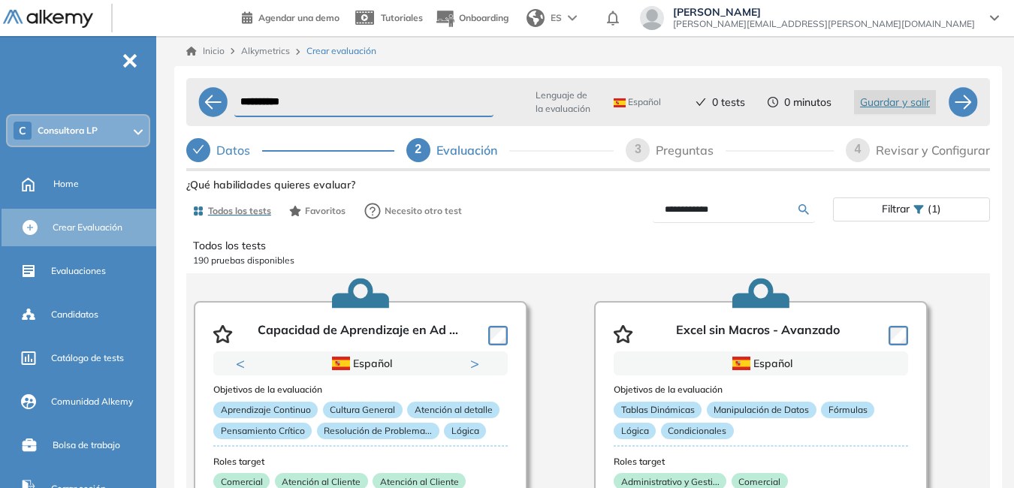
type input "**********"
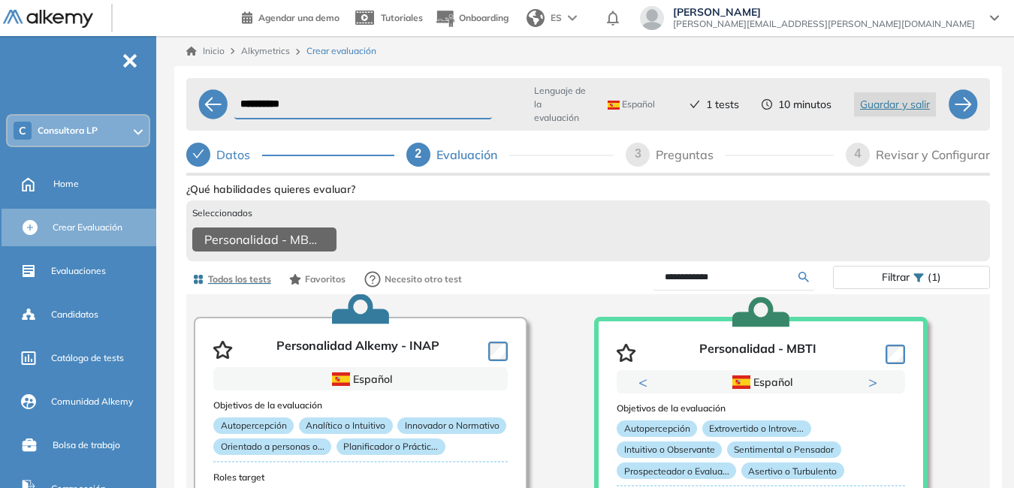
scroll to position [75, 0]
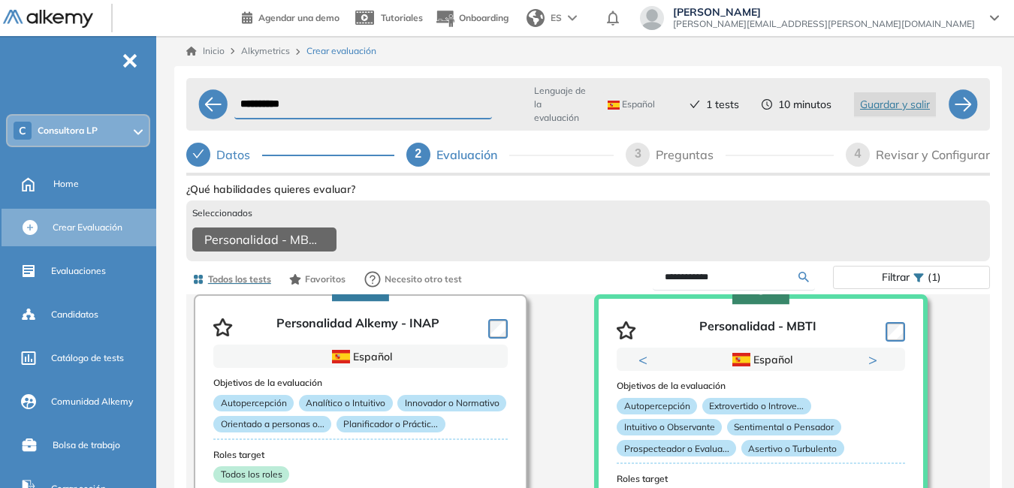
click at [696, 152] on div "Preguntas" at bounding box center [691, 155] width 70 height 24
select select "*****"
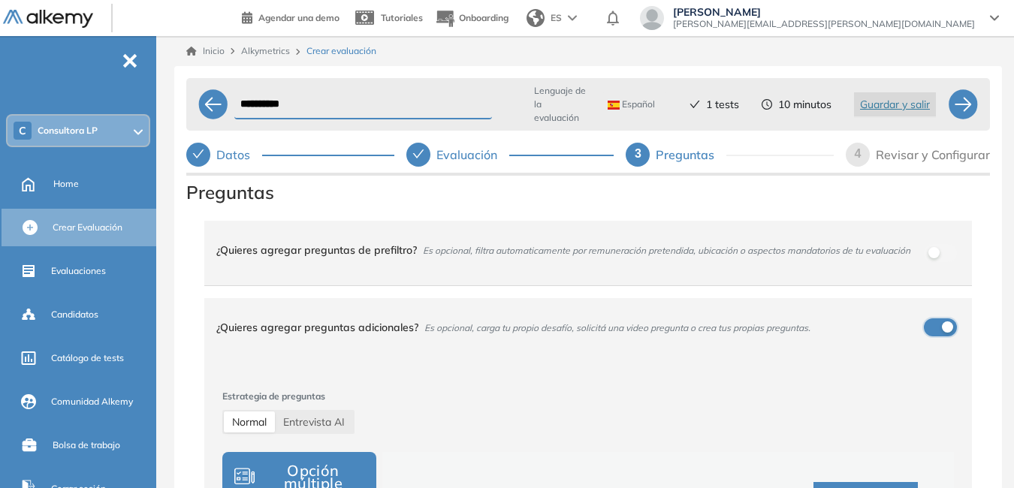
drag, startPoint x: 942, startPoint y: 327, endPoint x: 882, endPoint y: 325, distance: 60.1
click at [891, 325] on div "¿Quieres agregar preguntas adicionales? Es opcional, carga tu propio desafío, s…" at bounding box center [588, 327] width 768 height 59
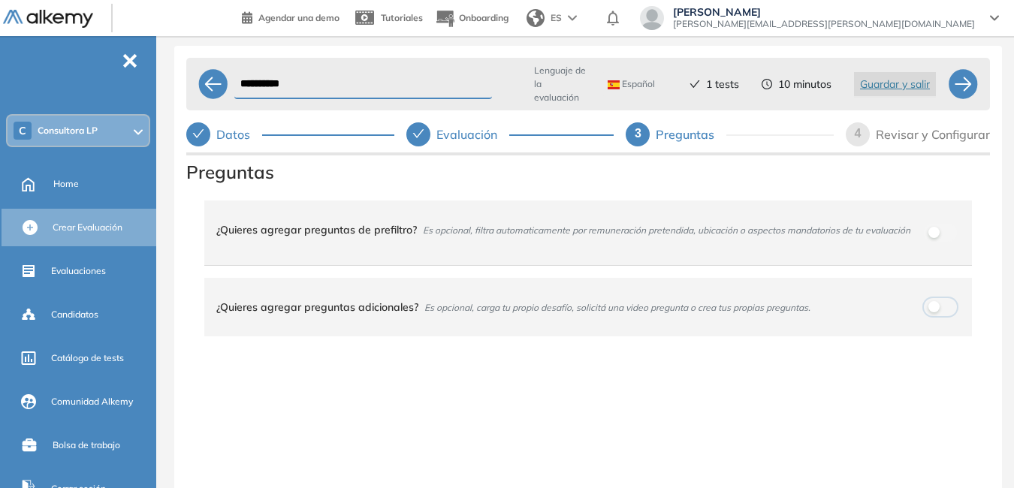
scroll to position [0, 0]
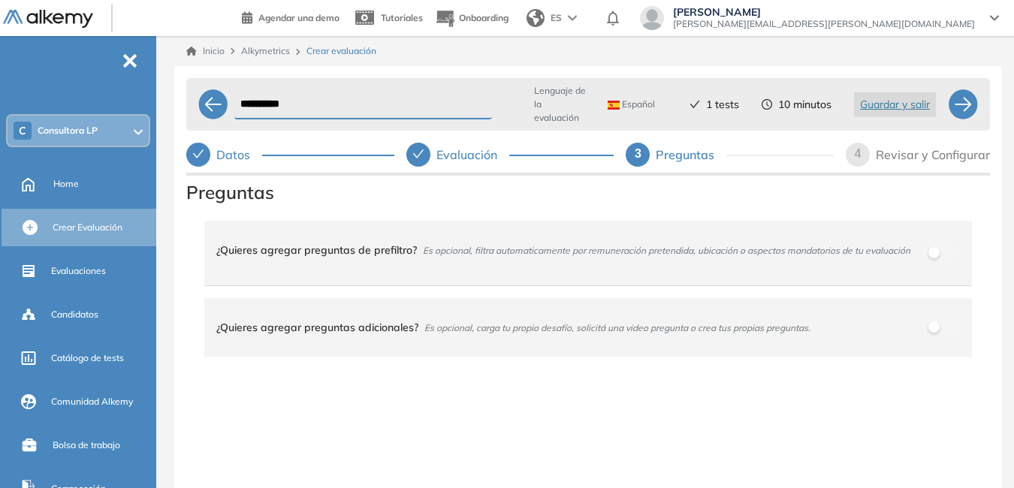
click at [291, 105] on input "**********" at bounding box center [363, 104] width 258 height 29
click at [323, 103] on input "**********" at bounding box center [363, 104] width 258 height 29
type input "*"
type input "**********"
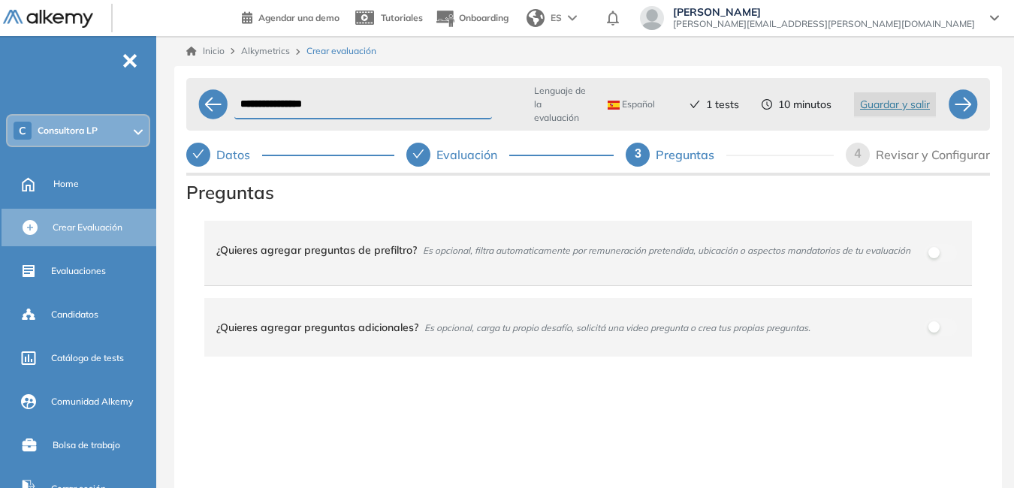
click at [858, 157] on span "4" at bounding box center [858, 153] width 7 height 13
click at [882, 153] on div "Revisar y Configurar" at bounding box center [933, 155] width 114 height 24
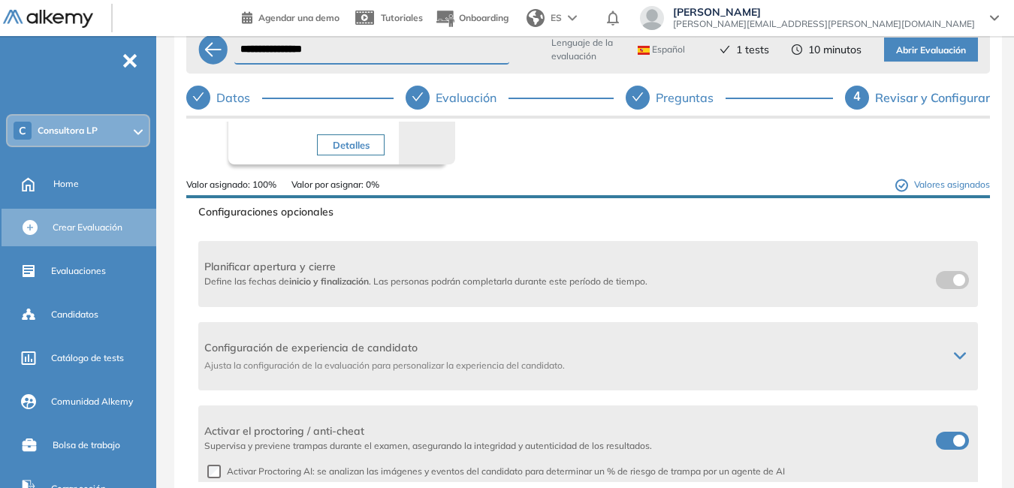
scroll to position [77, 0]
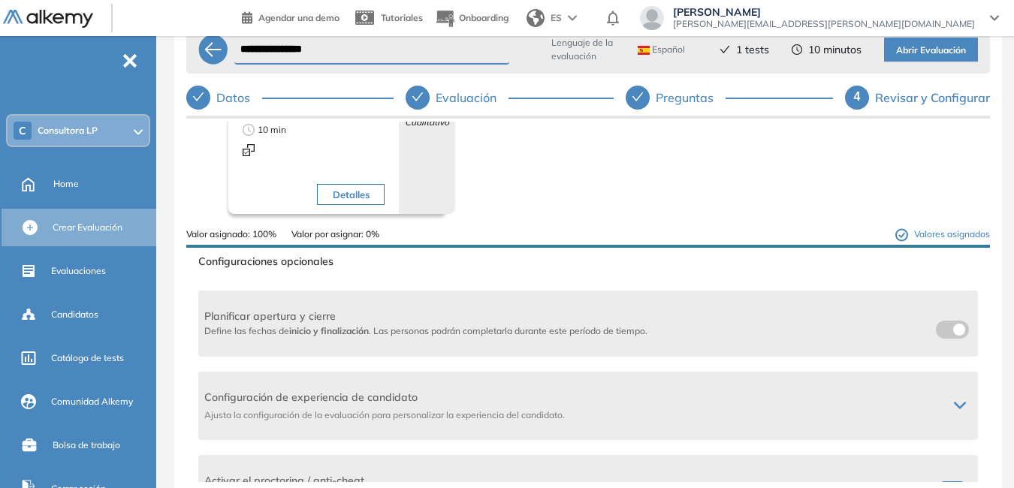
click at [672, 91] on div "Preguntas" at bounding box center [691, 98] width 70 height 24
select select "*****"
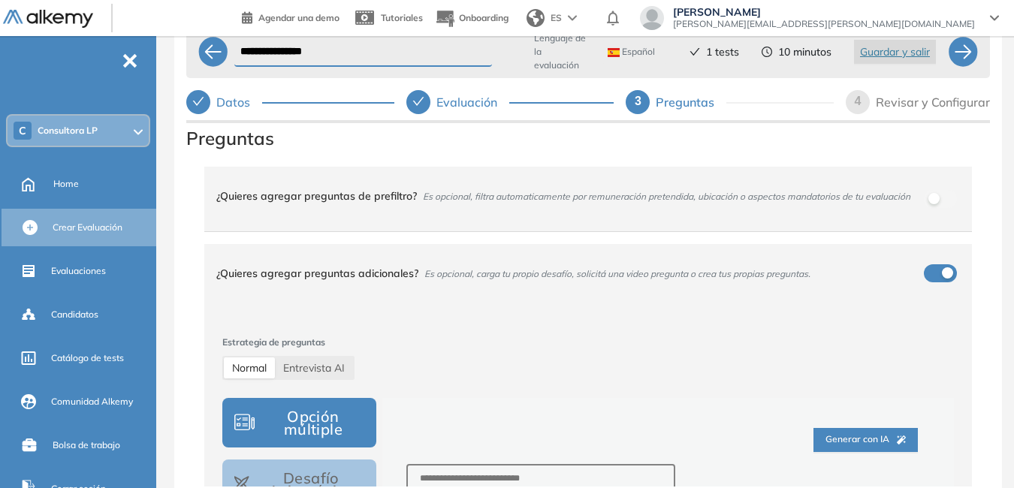
scroll to position [0, 0]
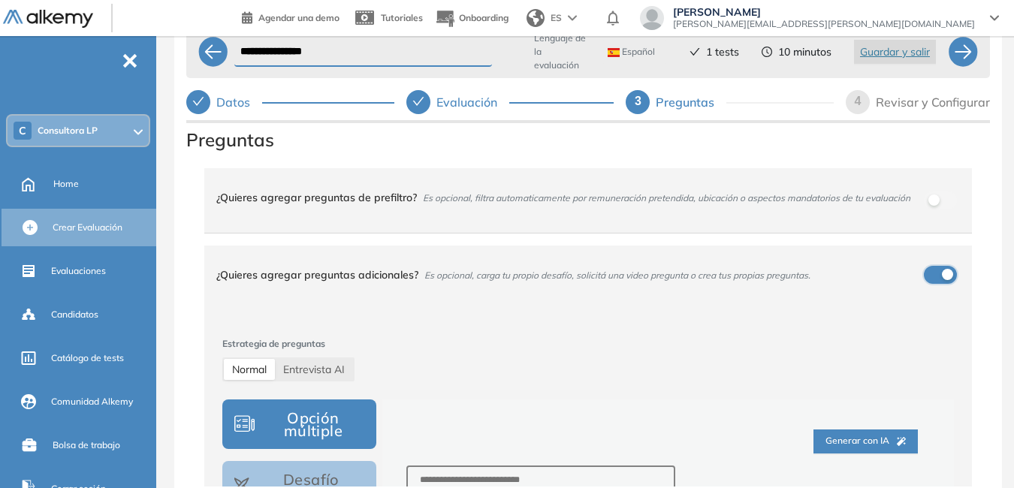
drag, startPoint x: 941, startPoint y: 273, endPoint x: 906, endPoint y: 270, distance: 35.5
click at [907, 270] on div "¿Quieres agregar preguntas adicionales? Es opcional, carga tu propio desafío, s…" at bounding box center [588, 275] width 768 height 59
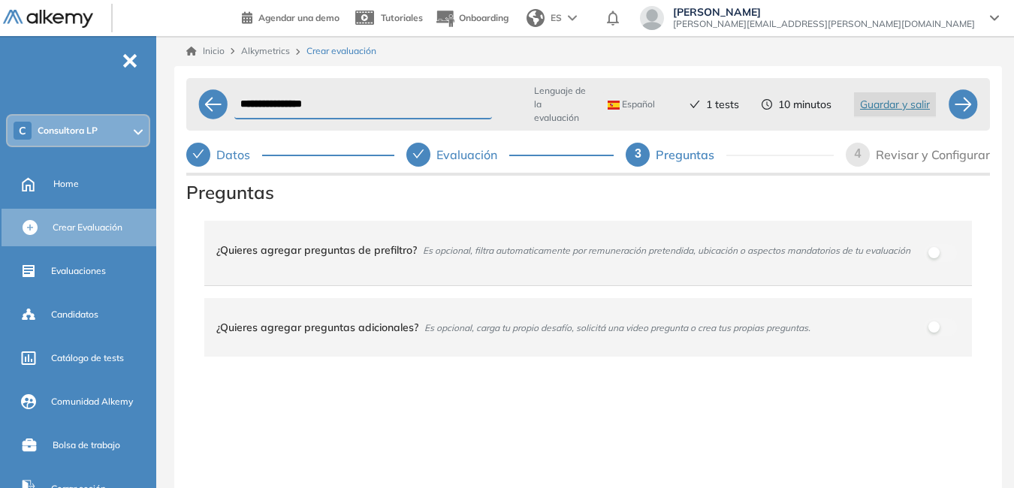
click at [915, 149] on div "Revisar y Configurar" at bounding box center [933, 155] width 114 height 24
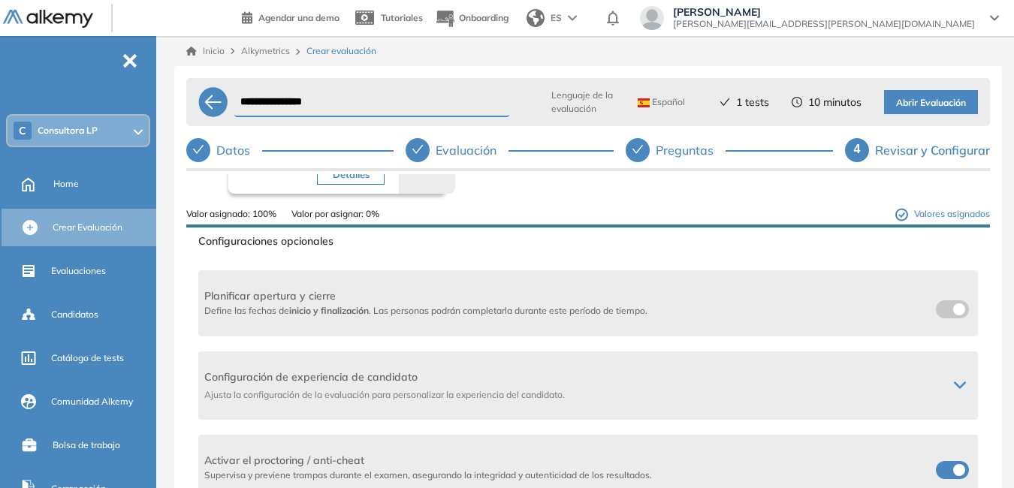
scroll to position [225, 0]
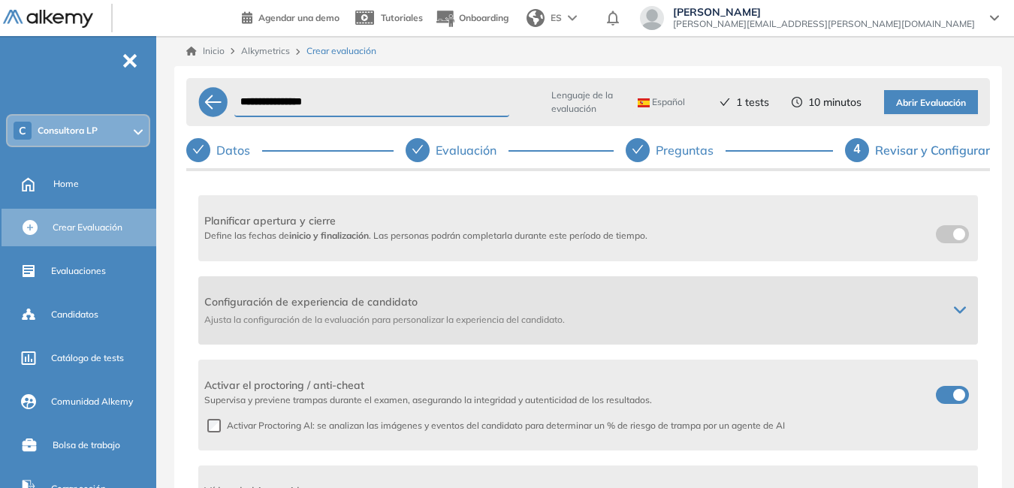
click at [956, 307] on icon at bounding box center [960, 310] width 12 height 12
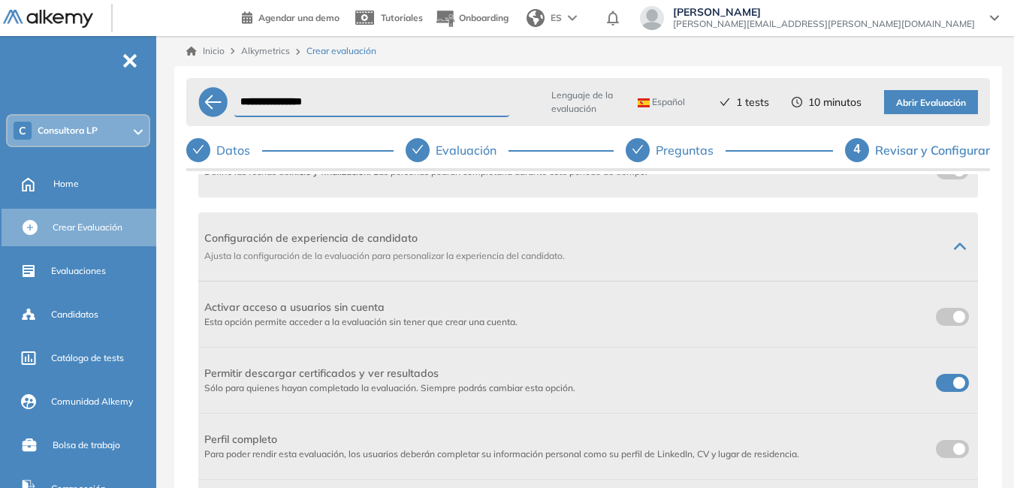
scroll to position [376, 0]
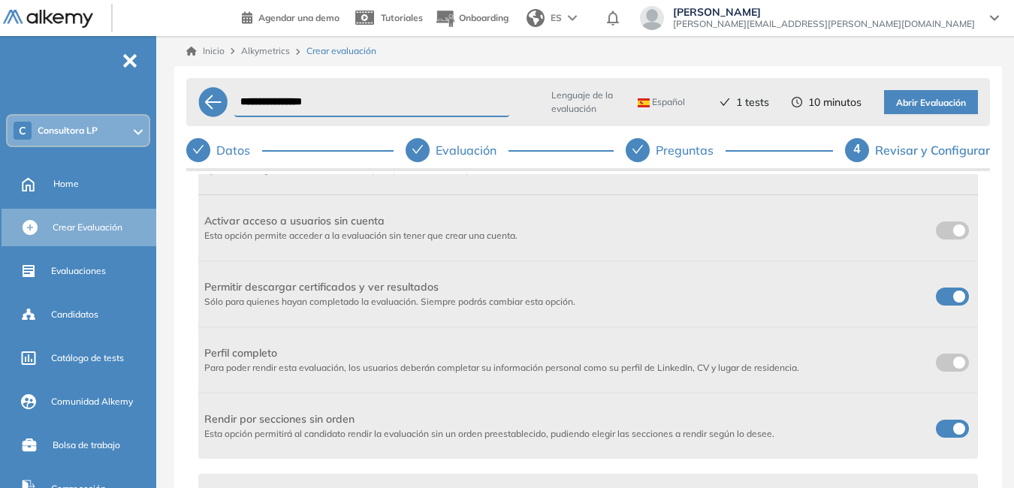
drag, startPoint x: 951, startPoint y: 294, endPoint x: 907, endPoint y: 300, distance: 43.9
click at [907, 300] on div "Permitir descargar certificados y ver resultados Sólo para quienes hayan comple…" at bounding box center [588, 293] width 768 height 29
drag, startPoint x: 951, startPoint y: 295, endPoint x: 940, endPoint y: 300, distance: 12.1
click at [914, 294] on div "Permitir descargar certificados y ver resultados Sólo para quienes hayan comple…" at bounding box center [588, 293] width 768 height 29
drag, startPoint x: 956, startPoint y: 297, endPoint x: 915, endPoint y: 298, distance: 41.3
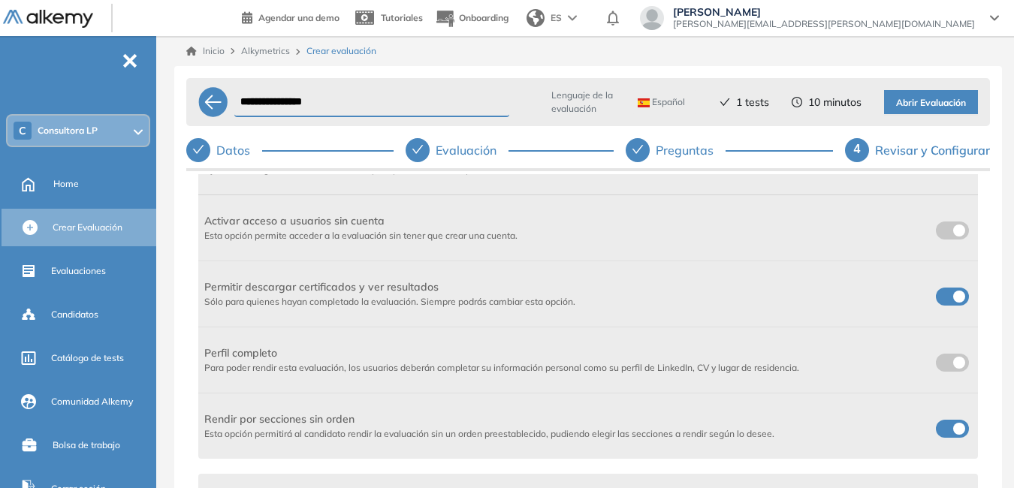
click at [915, 298] on div "Permitir descargar certificados y ver resultados Sólo para quienes hayan comple…" at bounding box center [588, 293] width 768 height 29
click at [936, 294] on span at bounding box center [942, 294] width 12 height 12
click at [948, 294] on span at bounding box center [942, 294] width 12 height 12
click at [948, 428] on span at bounding box center [942, 426] width 12 height 12
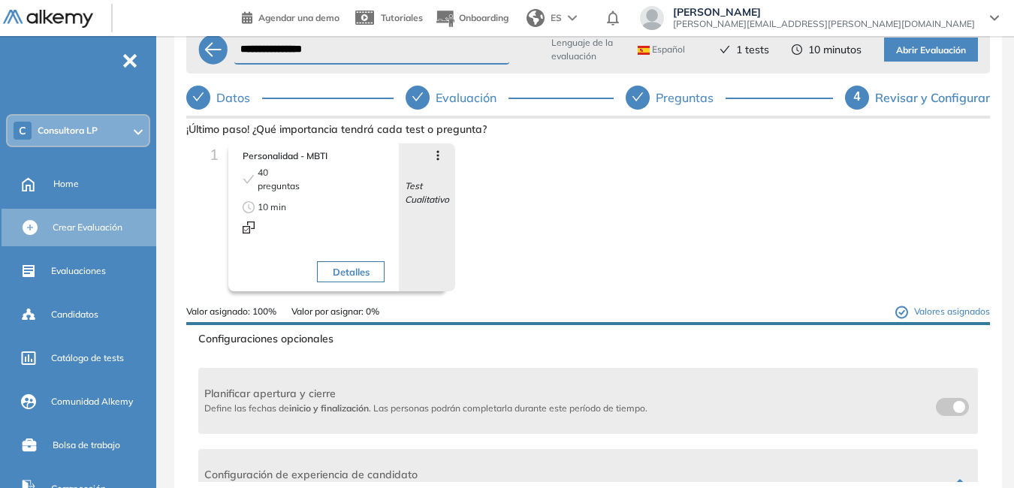
scroll to position [0, 0]
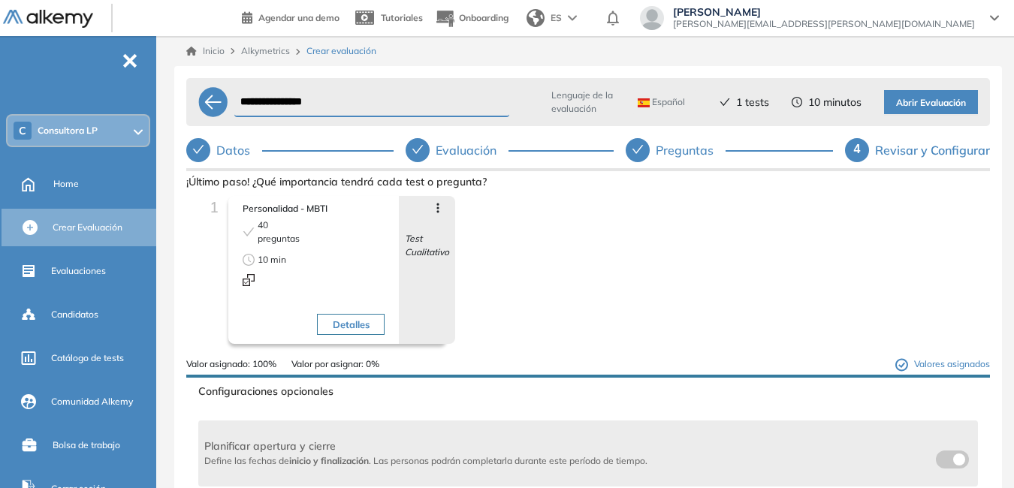
click at [901, 146] on div "Revisar y Configurar" at bounding box center [932, 150] width 115 height 24
click at [925, 101] on span "Abrir Evaluación" at bounding box center [931, 103] width 70 height 14
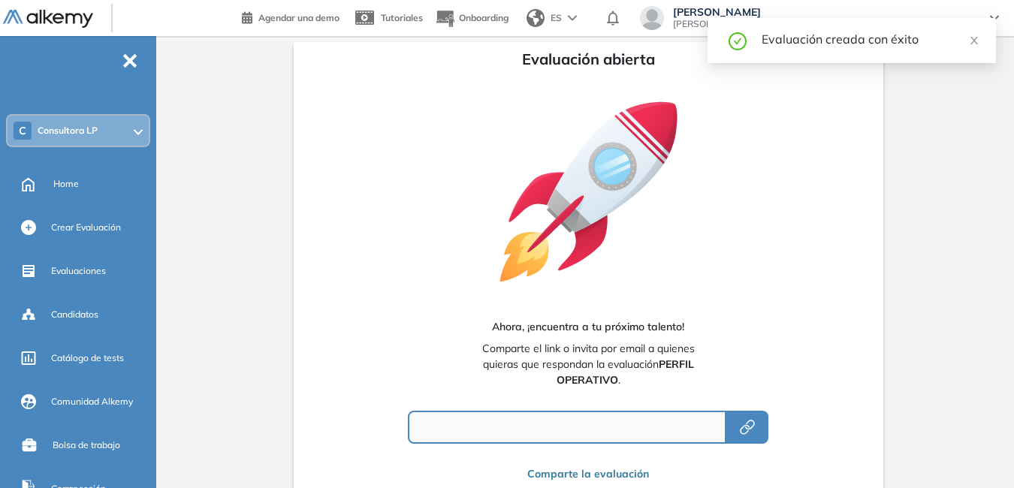
type input "**********"
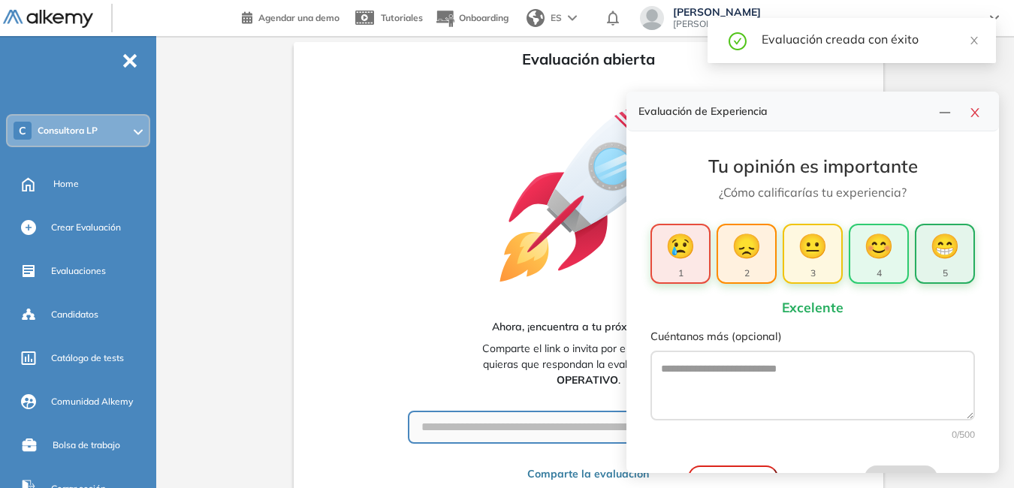
click at [941, 243] on span "😁" at bounding box center [945, 246] width 30 height 36
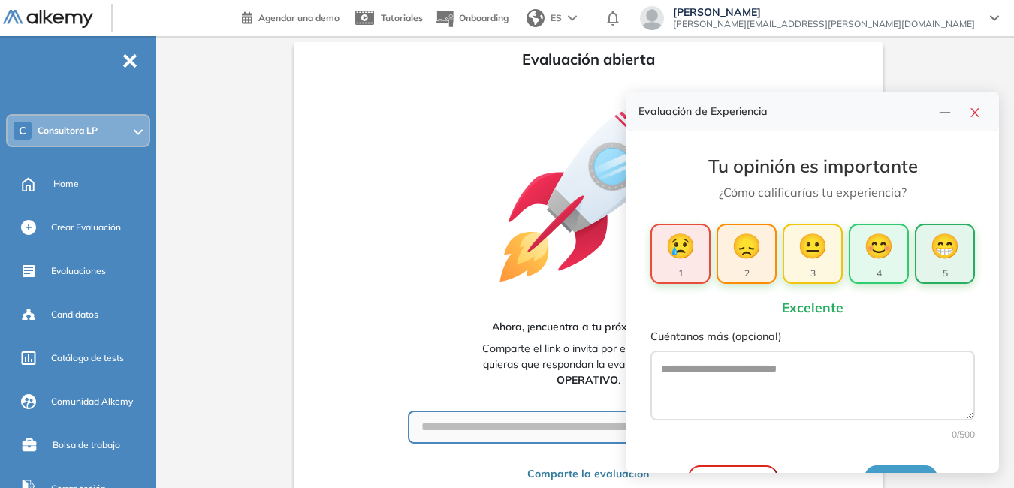
click at [896, 470] on button "Enviar" at bounding box center [901, 482] width 73 height 33
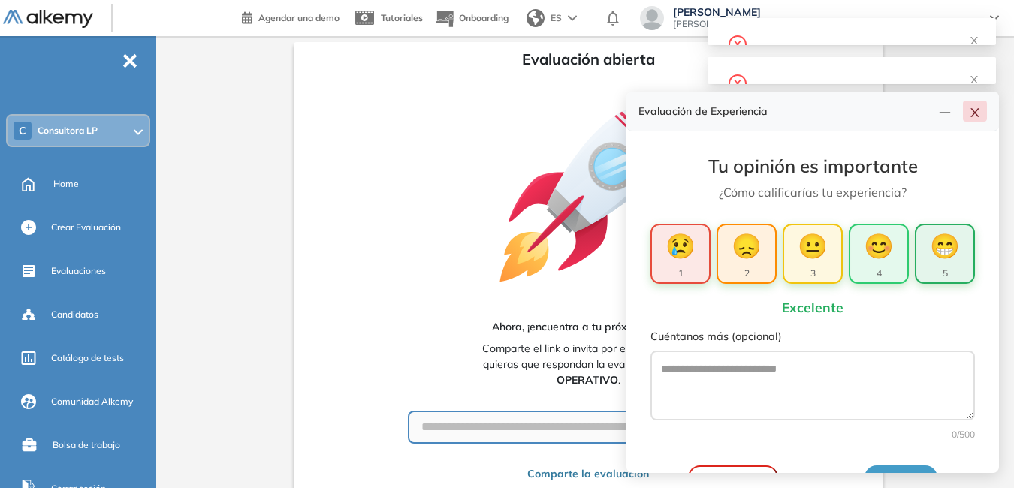
click at [974, 117] on icon "close" at bounding box center [975, 113] width 12 height 12
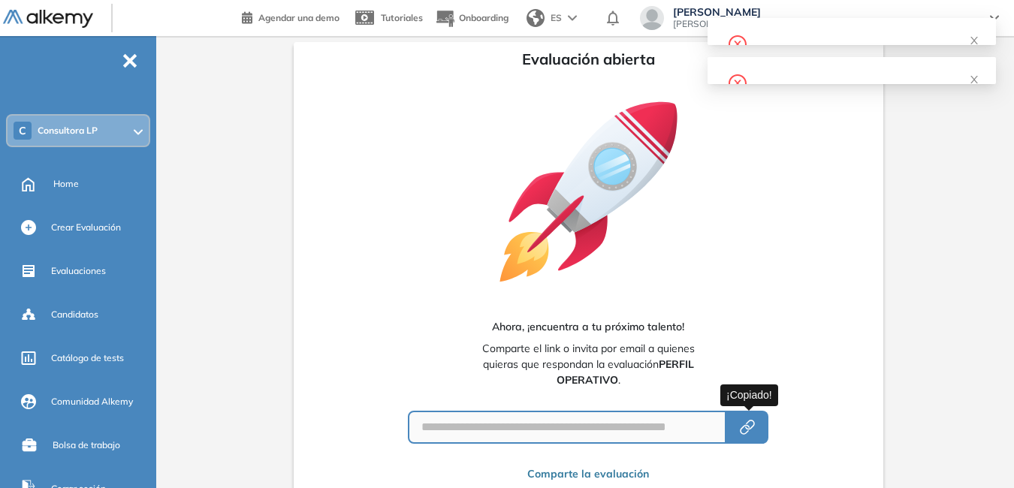
click at [747, 429] on icon "button" at bounding box center [747, 427] width 18 height 18
